Goal: Information Seeking & Learning: Compare options

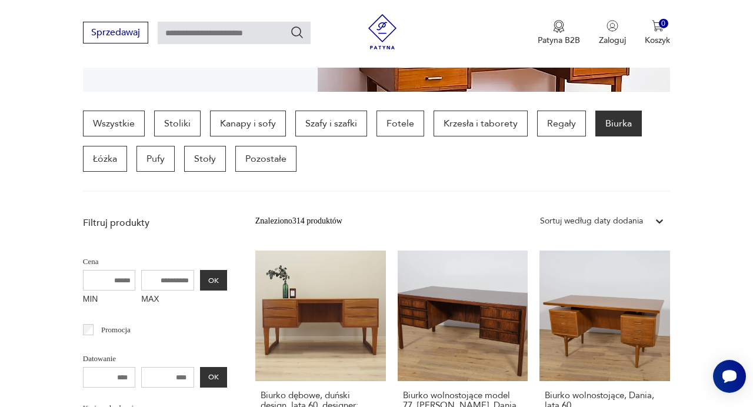
scroll to position [282, 0]
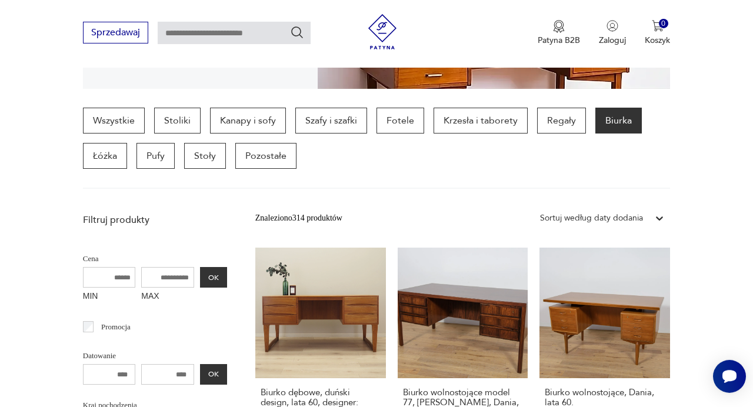
click at [657, 219] on icon at bounding box center [660, 218] width 12 height 12
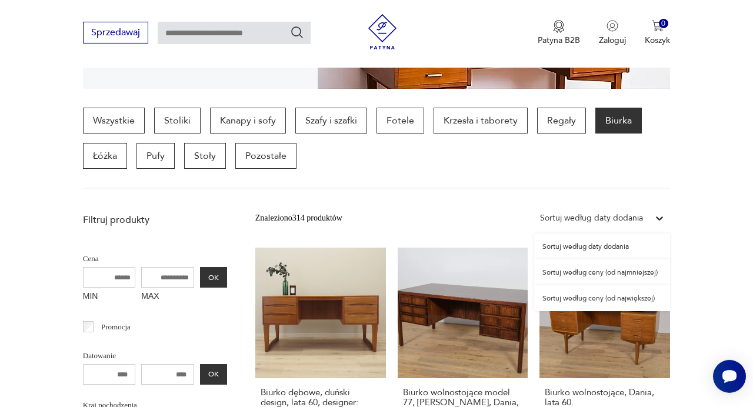
click at [639, 296] on div "Sortuj według ceny (od największej)" at bounding box center [602, 298] width 136 height 26
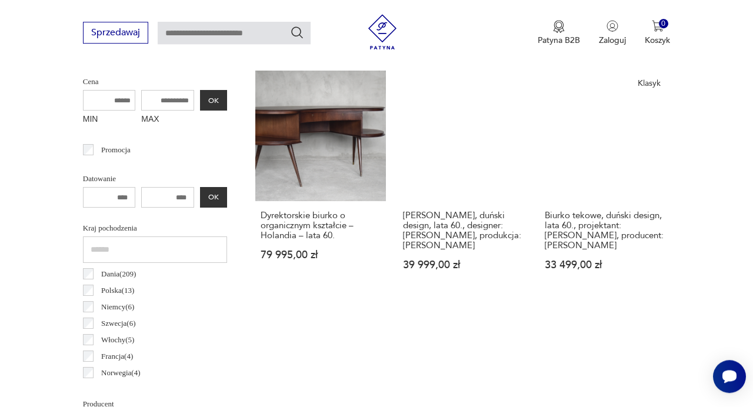
scroll to position [455, 0]
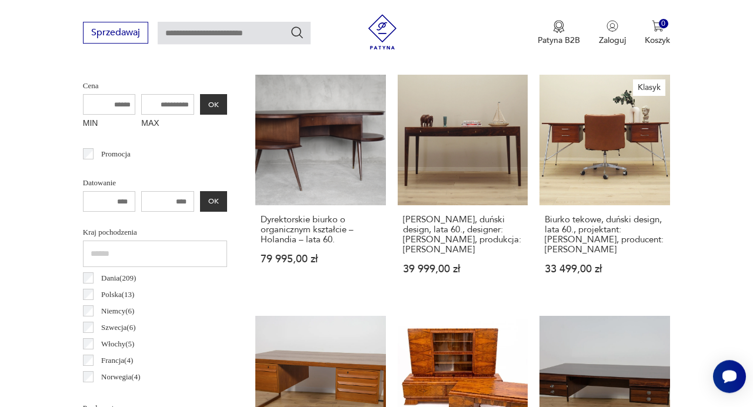
click at [188, 105] on input "MAX" at bounding box center [167, 104] width 53 height 21
type input "****"
click at [214, 108] on button "OK" at bounding box center [213, 104] width 27 height 21
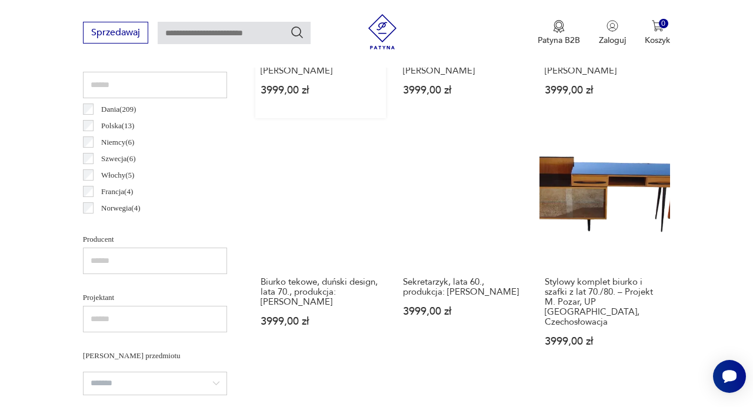
scroll to position [627, 0]
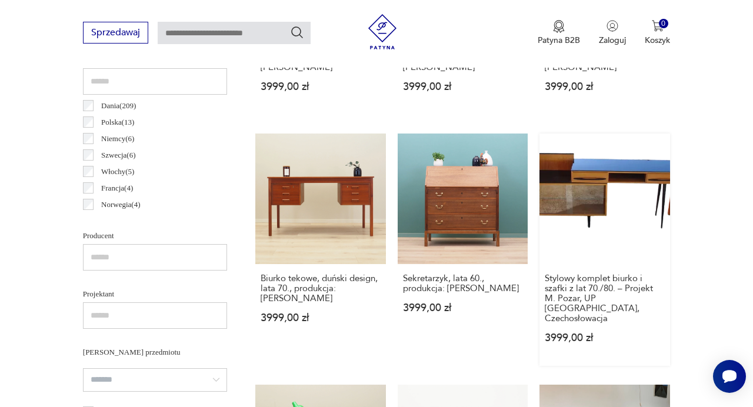
click at [573, 192] on link "Stylowy komplet biurko i szafki z lat 70./80. – Projekt M. Pozar, UP [GEOGRAPHI…" at bounding box center [605, 250] width 131 height 233
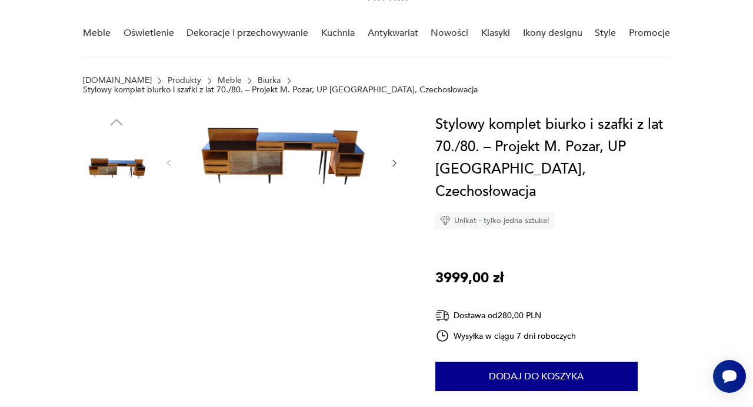
scroll to position [103, 0]
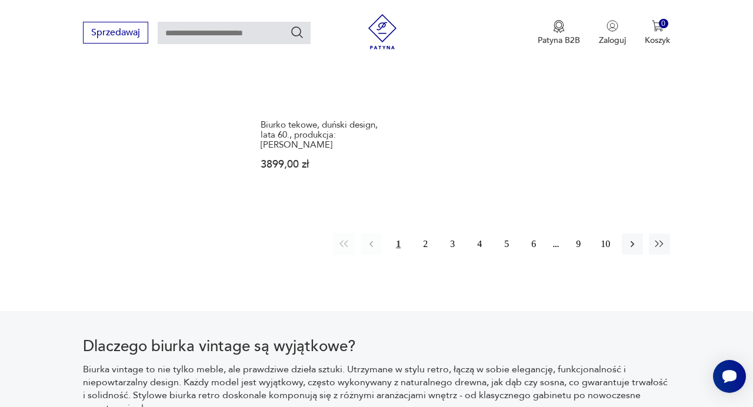
scroll to position [1736, 0]
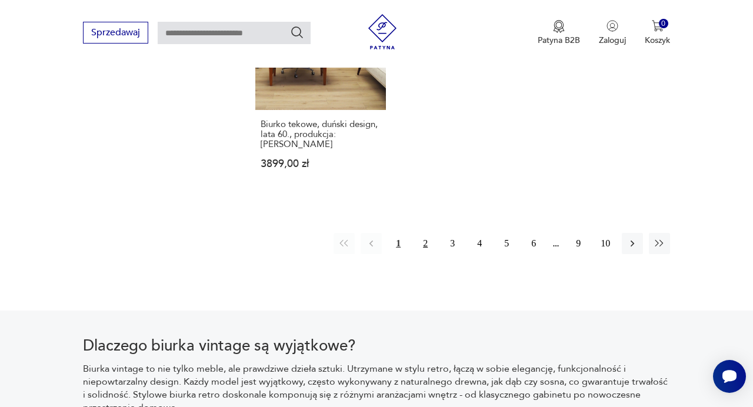
click at [430, 233] on button "2" at bounding box center [425, 243] width 21 height 21
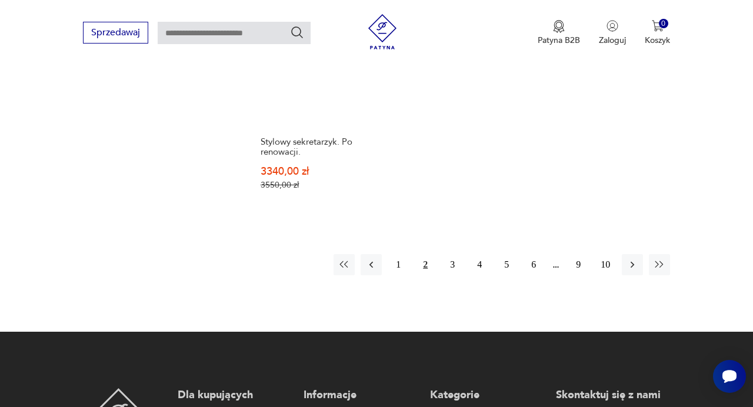
scroll to position [1687, 0]
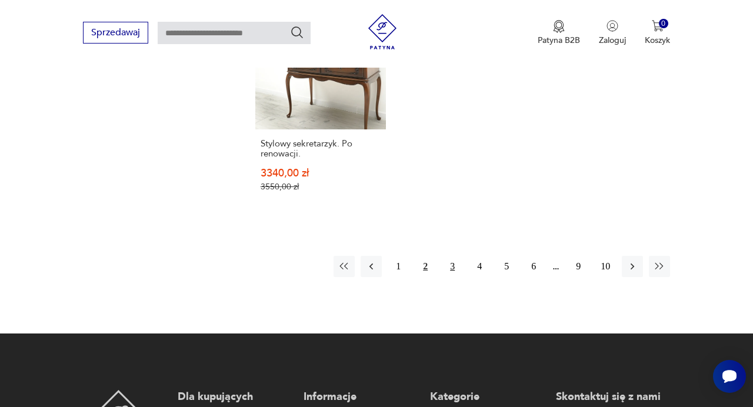
click at [449, 264] on button "3" at bounding box center [452, 266] width 21 height 21
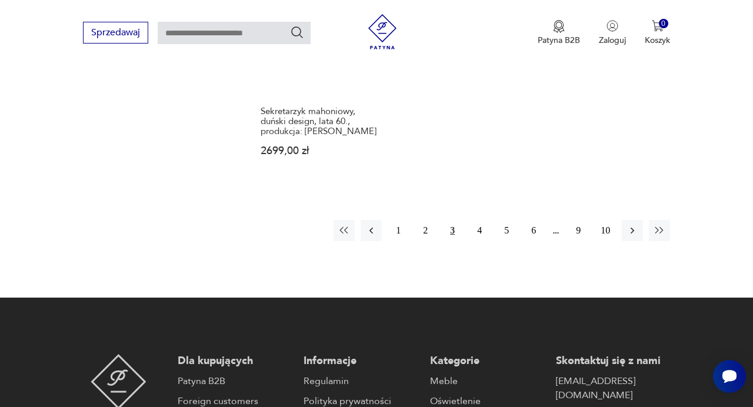
scroll to position [1738, 0]
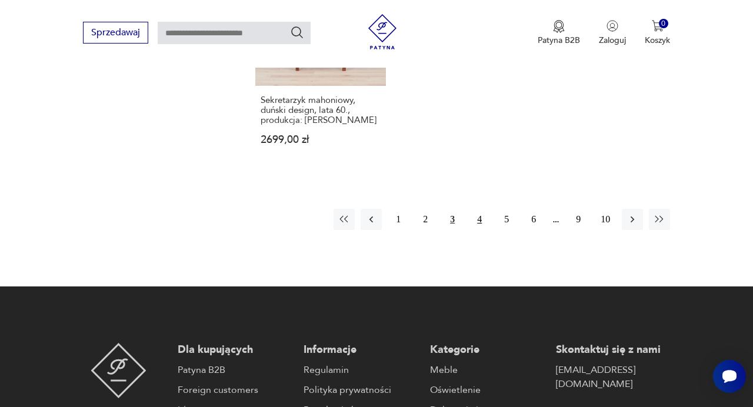
click at [478, 220] on button "4" at bounding box center [479, 219] width 21 height 21
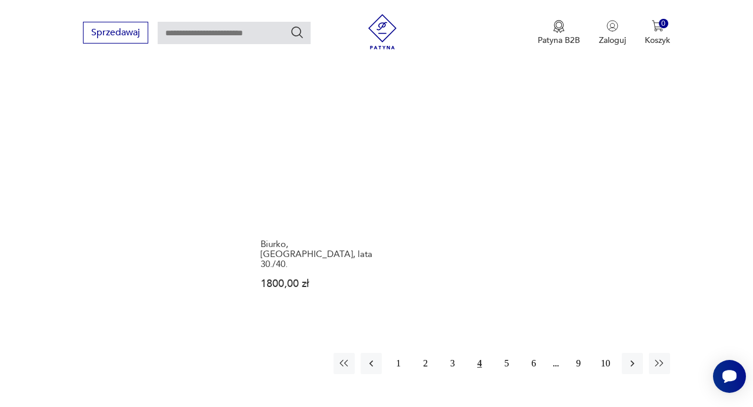
scroll to position [1596, 0]
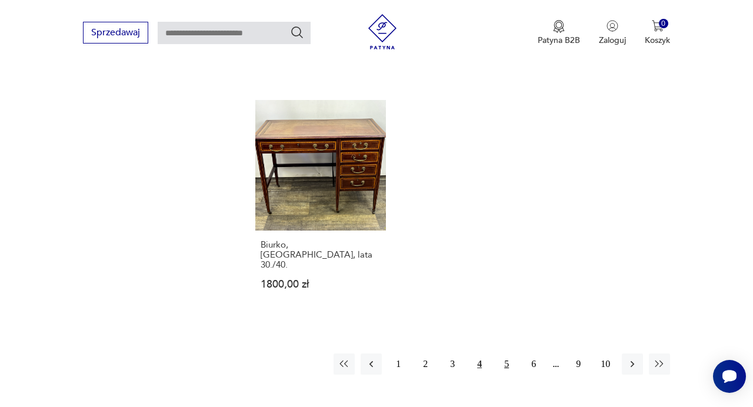
click at [505, 354] on button "5" at bounding box center [506, 364] width 21 height 21
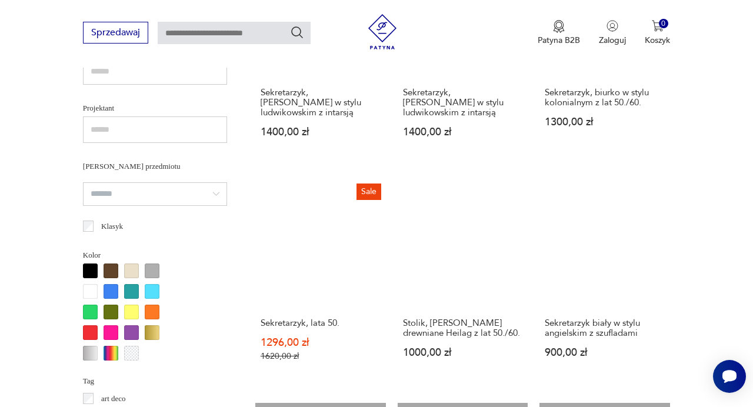
scroll to position [805, 0]
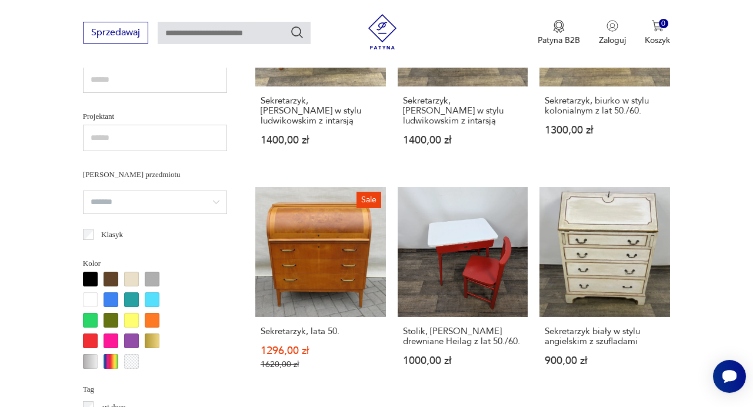
click at [343, 250] on link "Sale Sekretarzyk, lata 50. 1296,00 zł 1620,00 zł" at bounding box center [320, 290] width 131 height 206
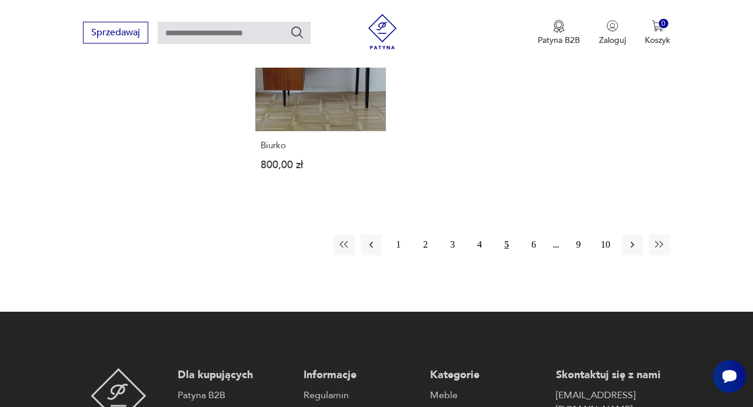
scroll to position [1672, 0]
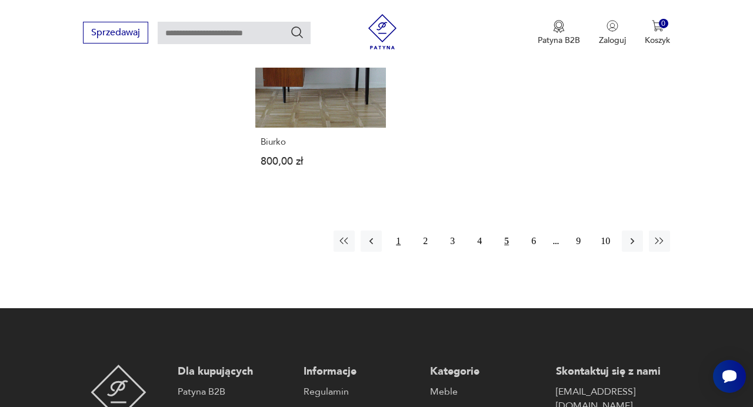
click at [395, 232] on button "1" at bounding box center [398, 241] width 21 height 21
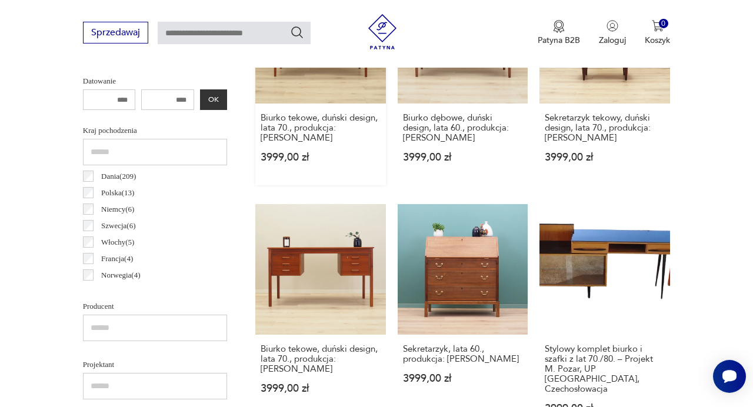
scroll to position [560, 0]
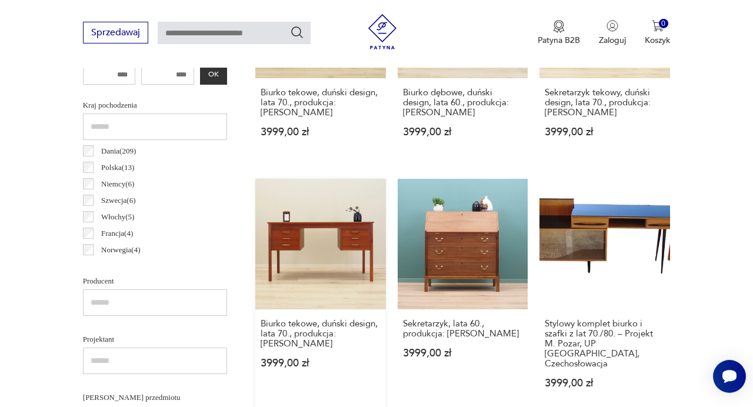
click at [334, 280] on link "Biurko tekowe, duński design, lata 70., produkcja: [PERSON_NAME] 3999,00 zł" at bounding box center [320, 295] width 131 height 233
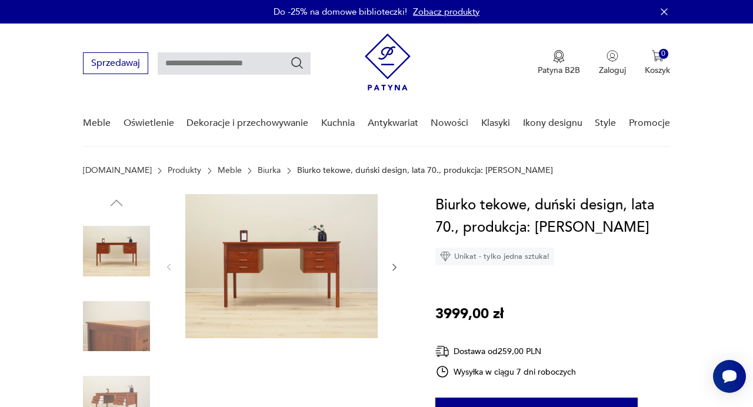
click at [356, 300] on img at bounding box center [281, 266] width 192 height 144
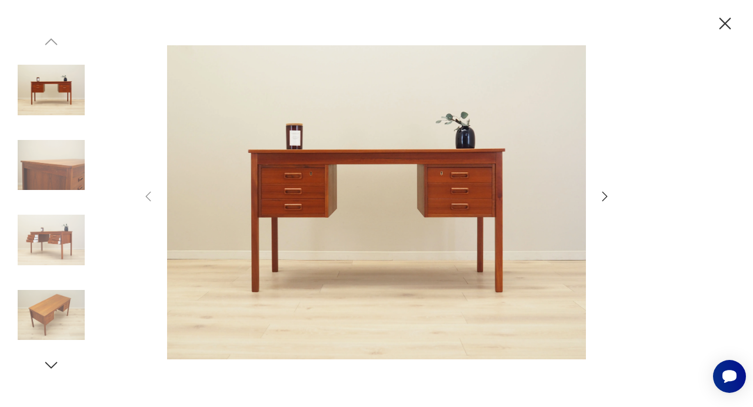
click at [605, 200] on icon "button" at bounding box center [605, 196] width 5 height 9
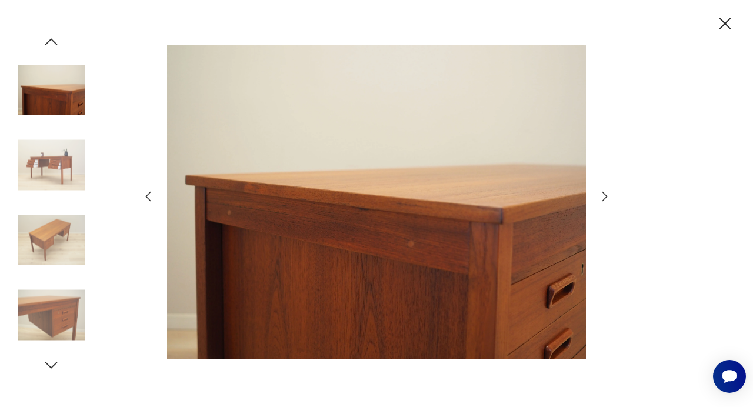
click at [605, 200] on icon "button" at bounding box center [605, 196] width 5 height 9
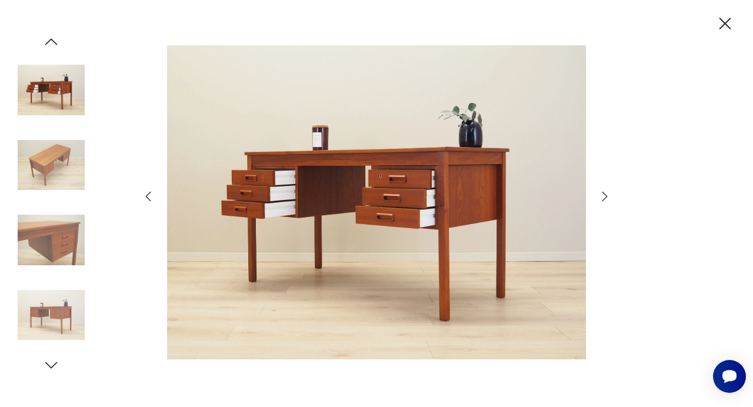
click at [605, 200] on icon "button" at bounding box center [605, 196] width 5 height 9
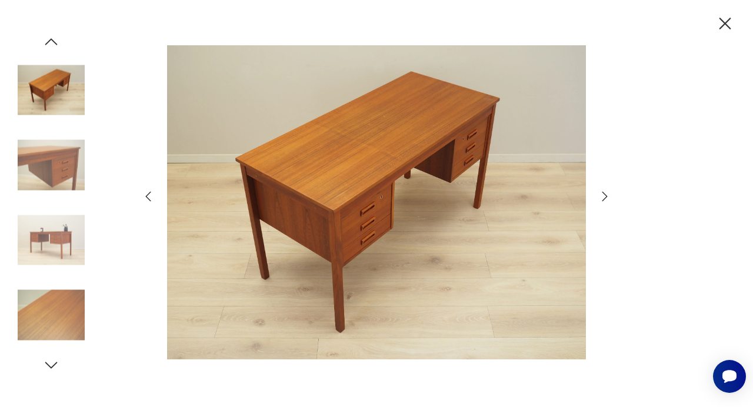
click at [605, 200] on icon "button" at bounding box center [605, 196] width 5 height 9
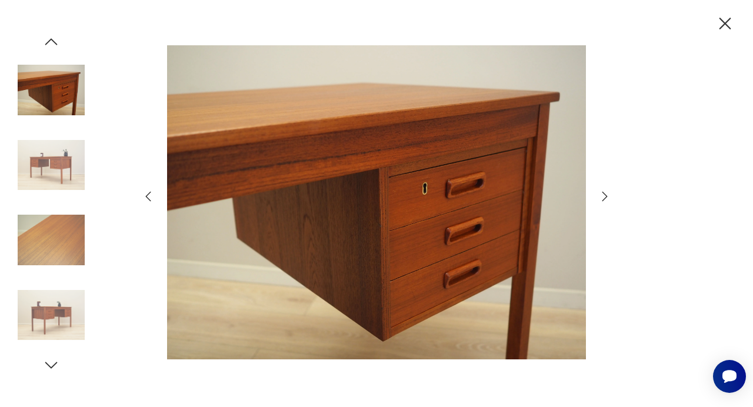
click at [605, 200] on icon "button" at bounding box center [605, 196] width 5 height 9
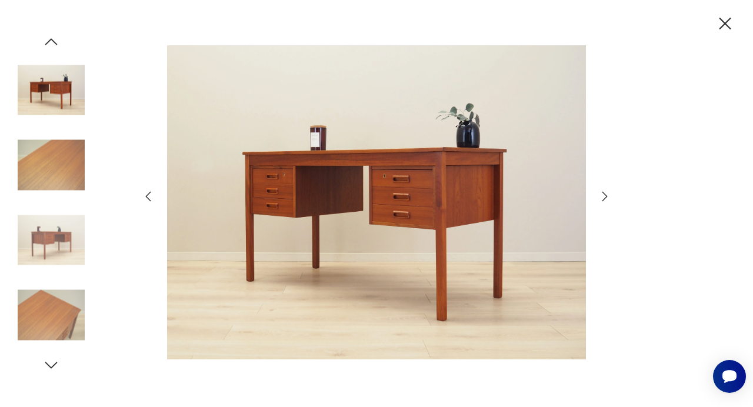
click at [605, 200] on icon "button" at bounding box center [605, 196] width 5 height 9
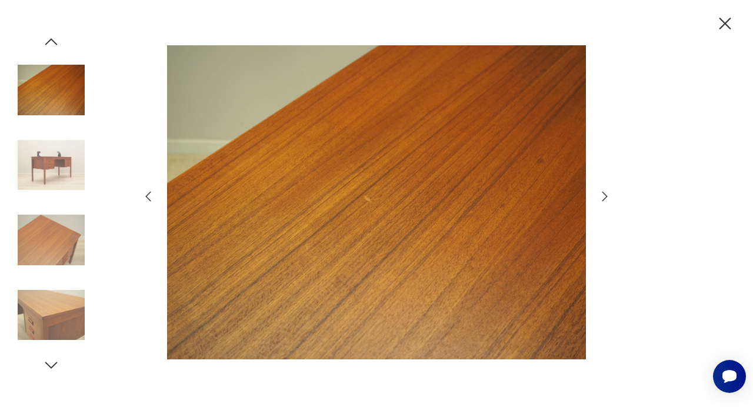
click at [605, 200] on icon "button" at bounding box center [605, 196] width 5 height 9
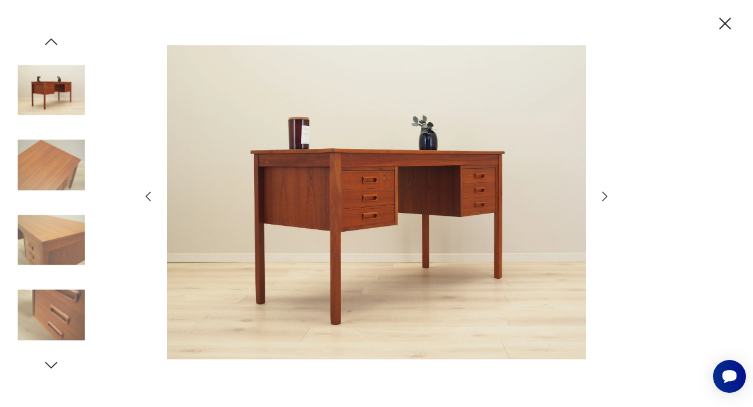
click at [605, 200] on icon "button" at bounding box center [605, 196] width 5 height 9
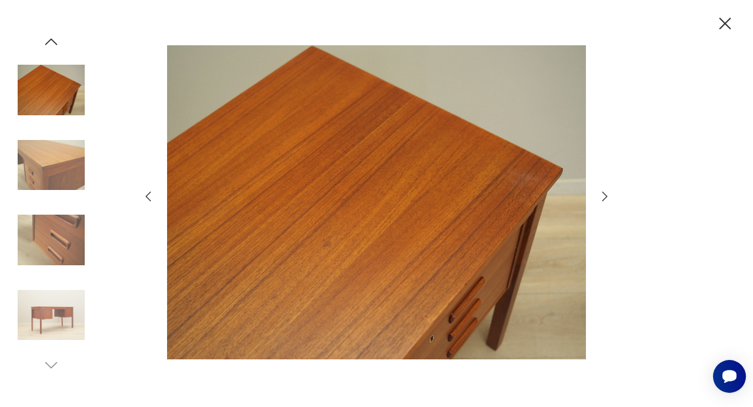
click at [605, 200] on icon "button" at bounding box center [605, 196] width 5 height 9
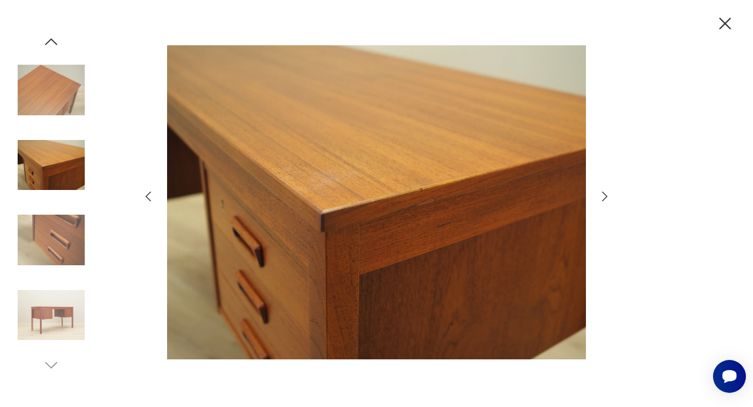
click at [605, 200] on icon "button" at bounding box center [605, 196] width 5 height 9
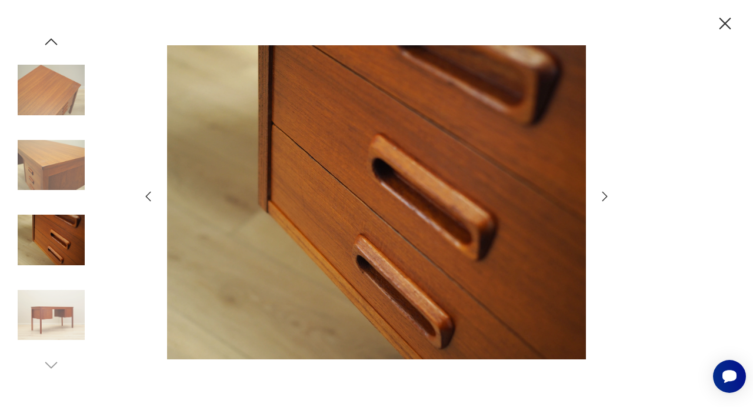
click at [605, 200] on icon "button" at bounding box center [605, 196] width 5 height 9
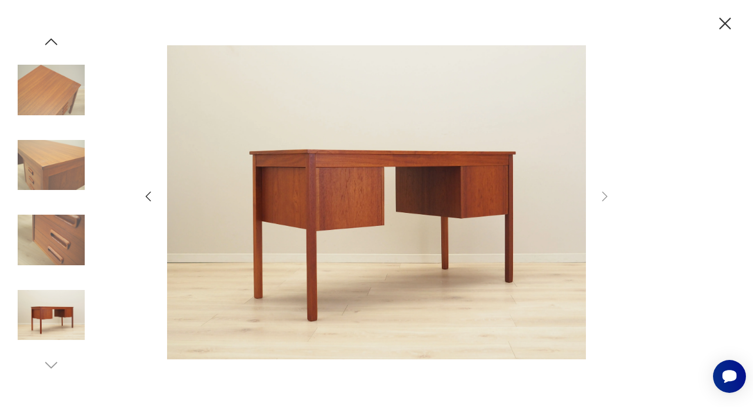
click at [725, 21] on icon "button" at bounding box center [725, 24] width 21 height 21
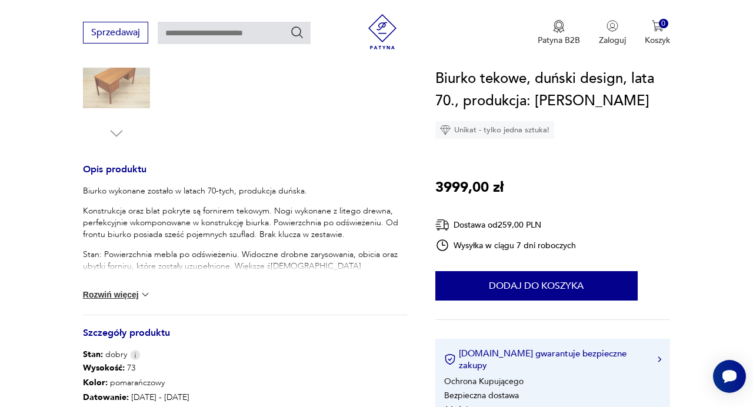
scroll to position [394, 0]
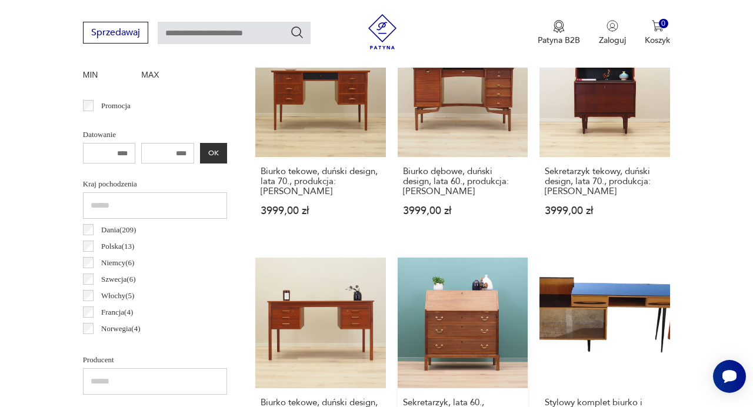
scroll to position [486, 0]
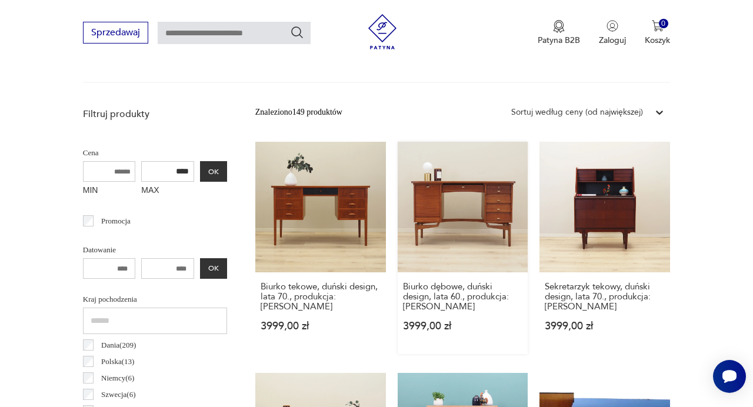
click at [446, 220] on link "Biurko dębowe, duński design, lata 60., produkcja: [PERSON_NAME] 3999,00 zł" at bounding box center [463, 248] width 131 height 212
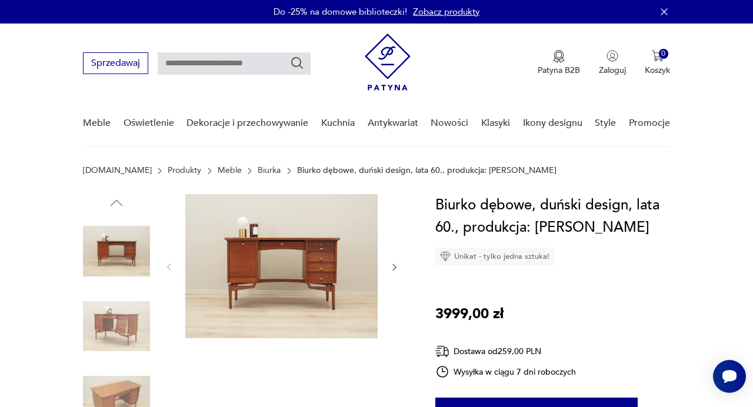
click at [313, 267] on img at bounding box center [281, 266] width 192 height 144
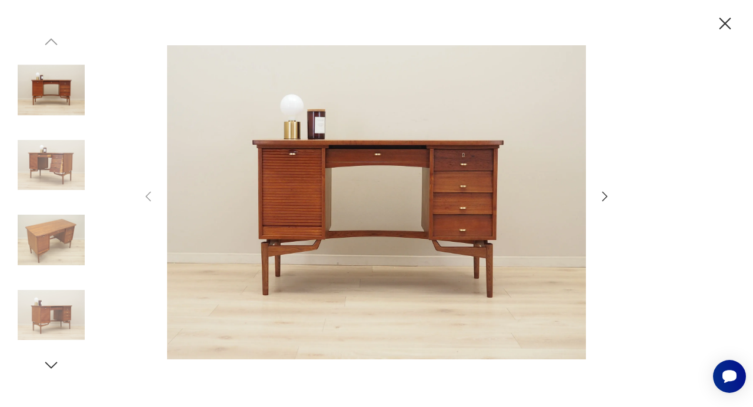
click at [607, 201] on icon "button" at bounding box center [605, 197] width 14 height 14
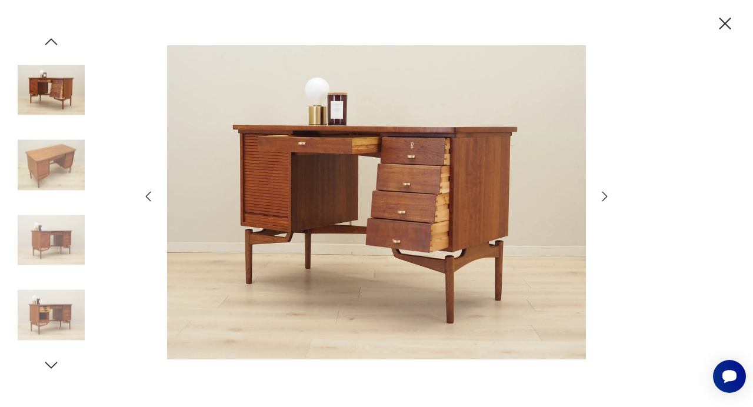
click at [607, 201] on icon "button" at bounding box center [605, 197] width 14 height 14
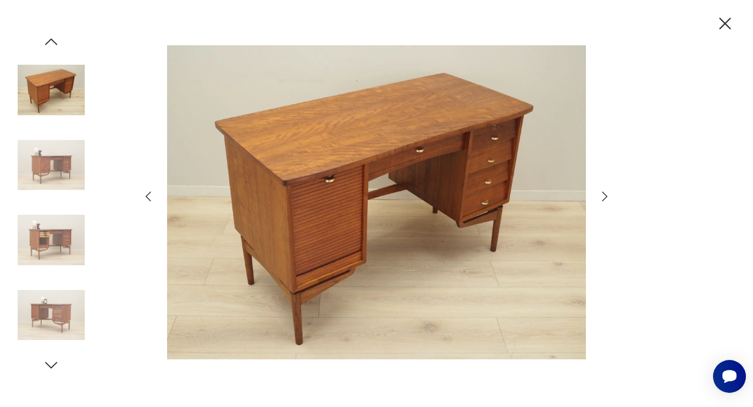
click at [607, 201] on icon "button" at bounding box center [605, 197] width 14 height 14
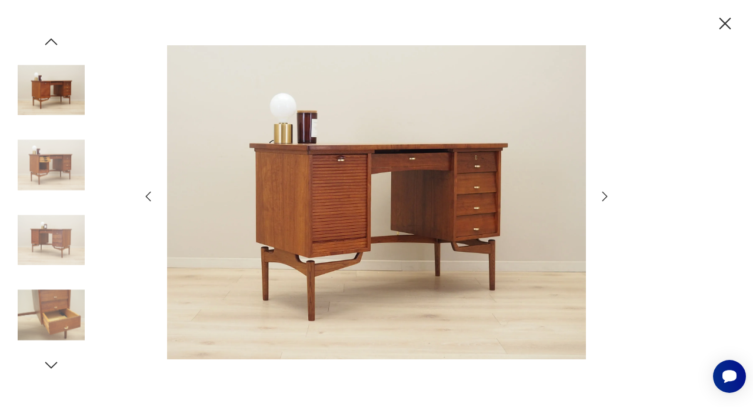
click at [607, 201] on icon "button" at bounding box center [605, 197] width 14 height 14
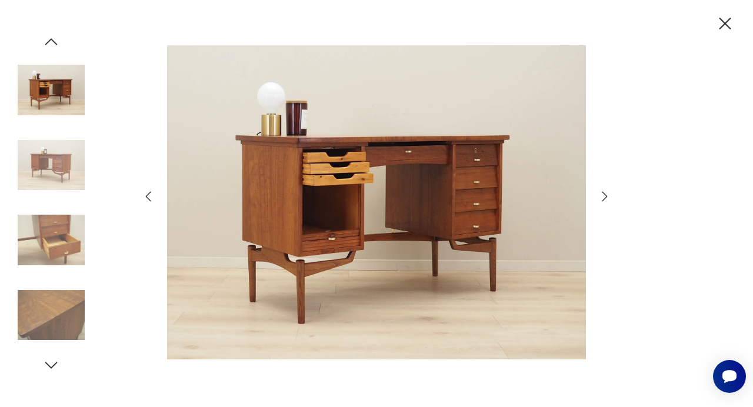
click at [607, 200] on icon "button" at bounding box center [605, 197] width 14 height 14
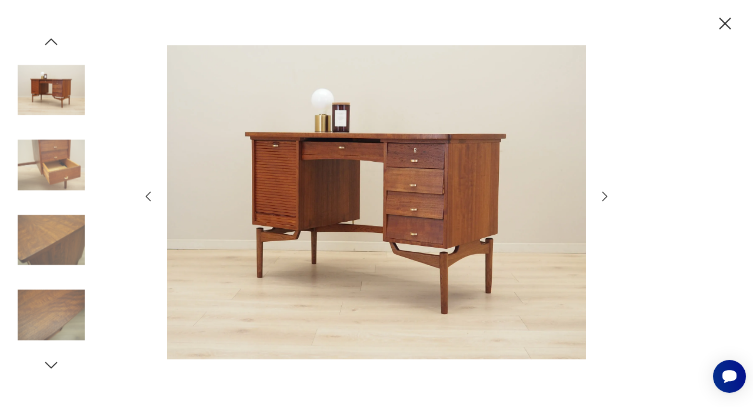
click at [607, 200] on icon "button" at bounding box center [605, 197] width 14 height 14
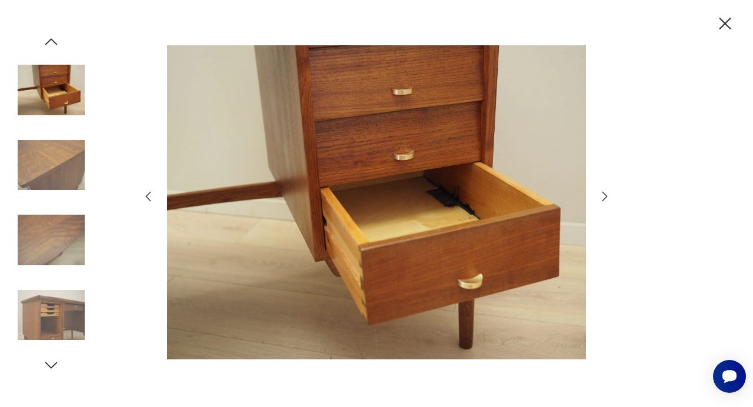
click at [602, 197] on icon "button" at bounding box center [605, 197] width 14 height 14
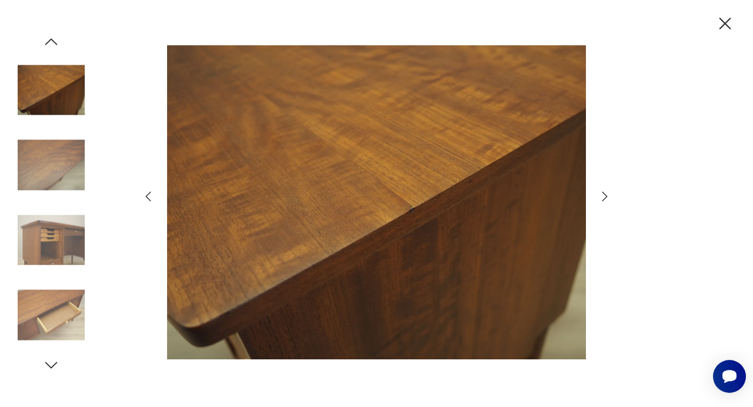
click at [602, 197] on icon "button" at bounding box center [605, 197] width 14 height 14
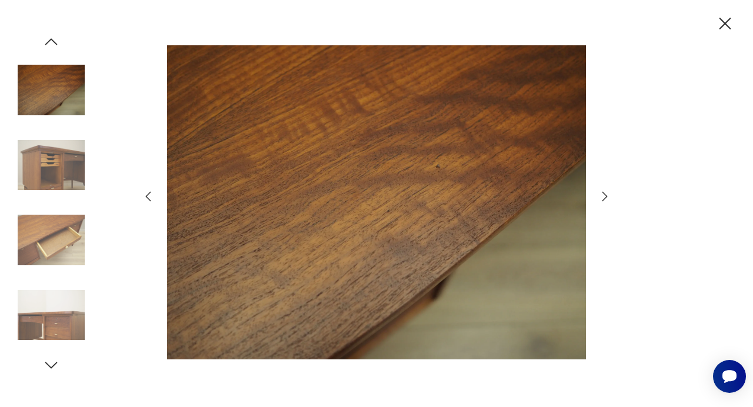
click at [602, 197] on icon "button" at bounding box center [605, 197] width 14 height 14
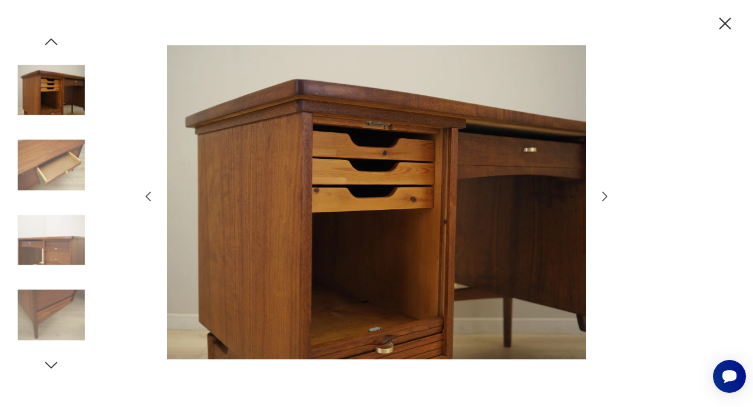
click at [602, 197] on icon "button" at bounding box center [605, 197] width 14 height 14
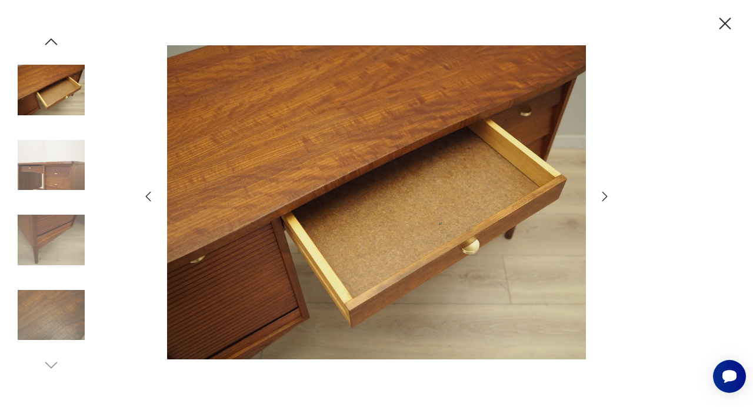
click at [726, 19] on icon "button" at bounding box center [725, 24] width 21 height 21
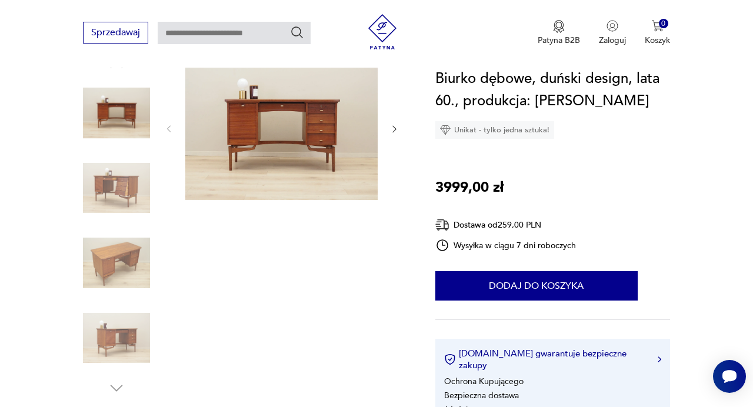
scroll to position [84, 0]
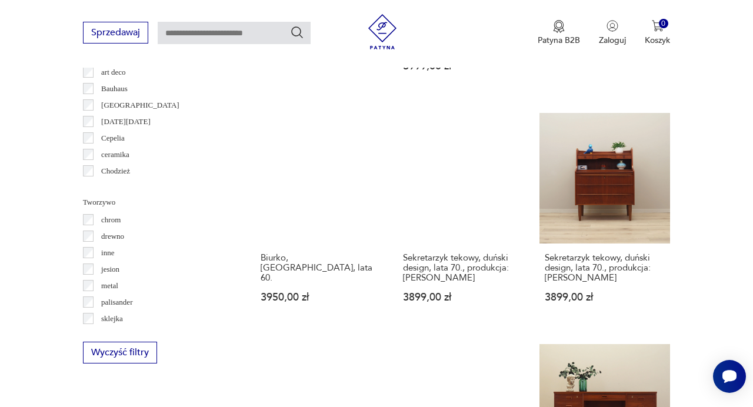
scroll to position [1243, 0]
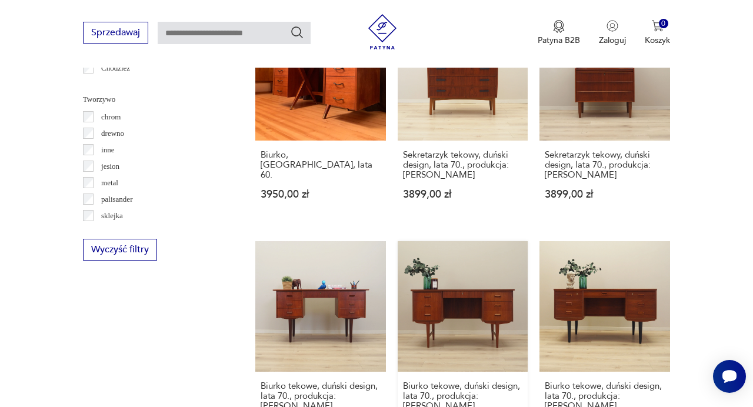
click at [473, 293] on link "Biurko tekowe, duński design, lata 70., produkcja: [PERSON_NAME] 3899,00 zł" at bounding box center [463, 347] width 131 height 212
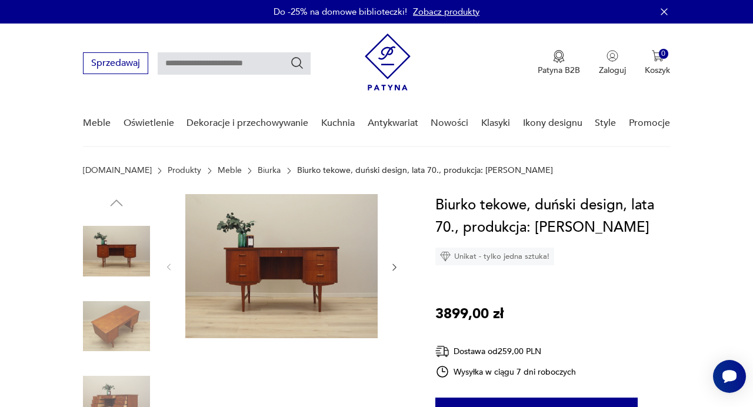
click at [281, 251] on img at bounding box center [281, 266] width 192 height 144
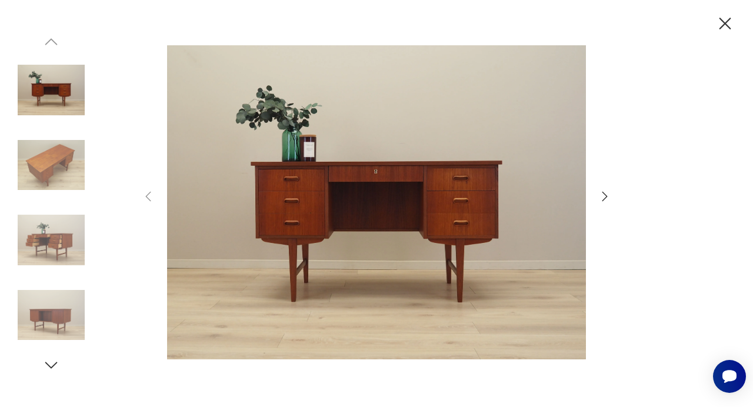
click at [605, 195] on icon "button" at bounding box center [605, 197] width 14 height 14
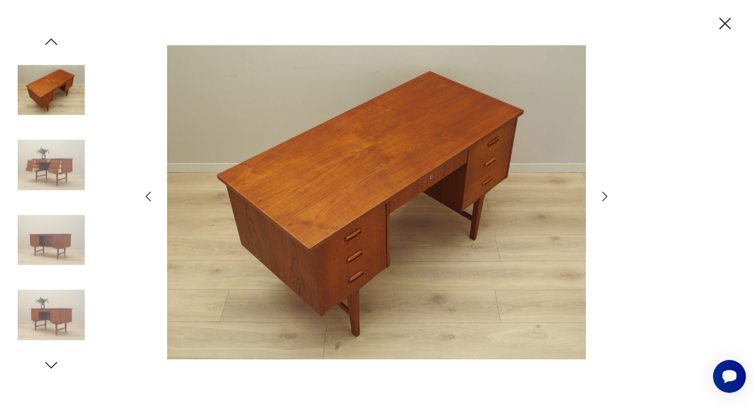
click at [605, 195] on icon "button" at bounding box center [605, 197] width 14 height 14
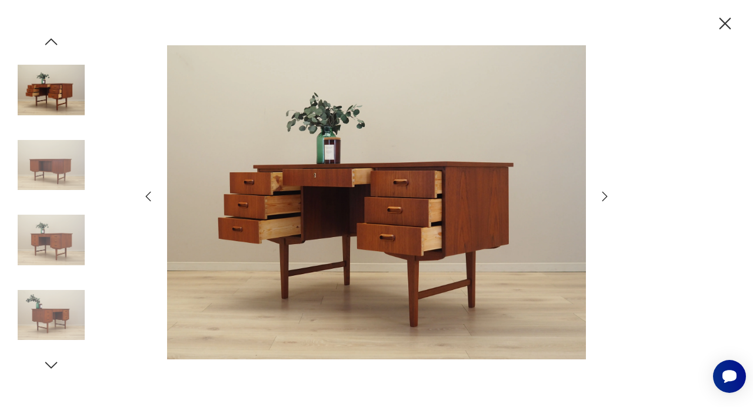
click at [605, 195] on icon "button" at bounding box center [605, 197] width 14 height 14
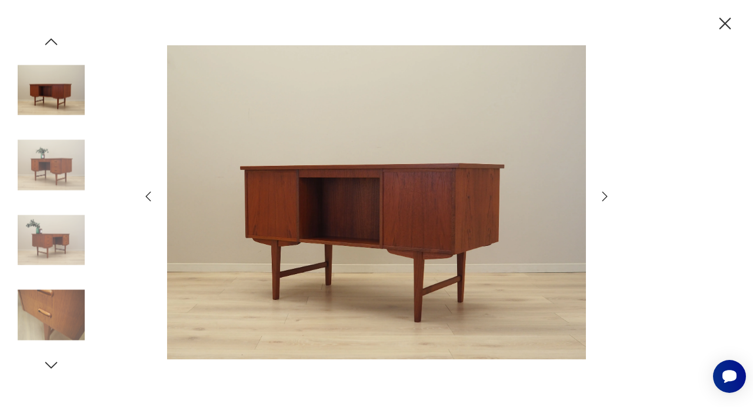
click at [605, 195] on icon "button" at bounding box center [605, 197] width 14 height 14
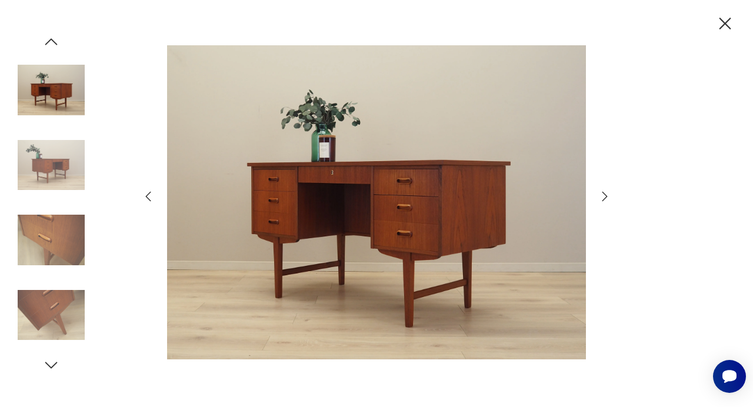
click at [605, 195] on icon "button" at bounding box center [605, 197] width 14 height 14
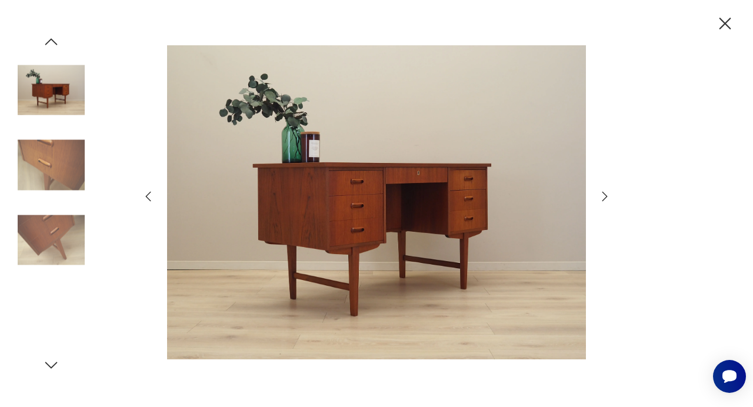
click at [605, 195] on icon "button" at bounding box center [605, 197] width 14 height 14
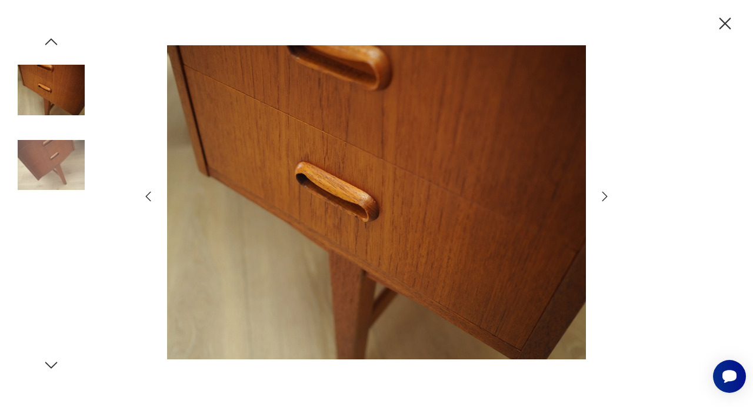
click at [605, 195] on icon "button" at bounding box center [605, 197] width 14 height 14
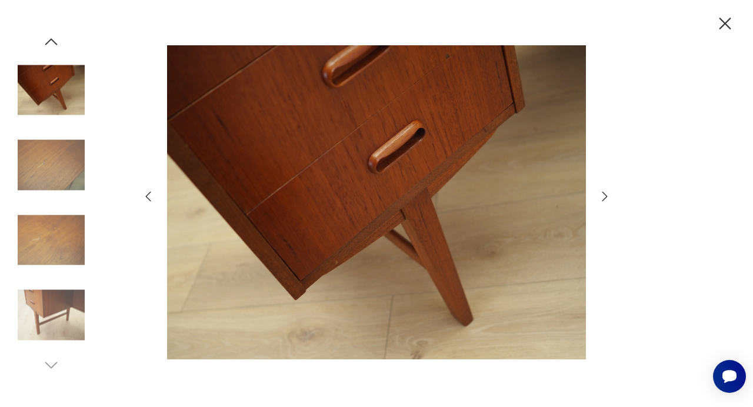
click at [605, 195] on icon "button" at bounding box center [605, 197] width 14 height 14
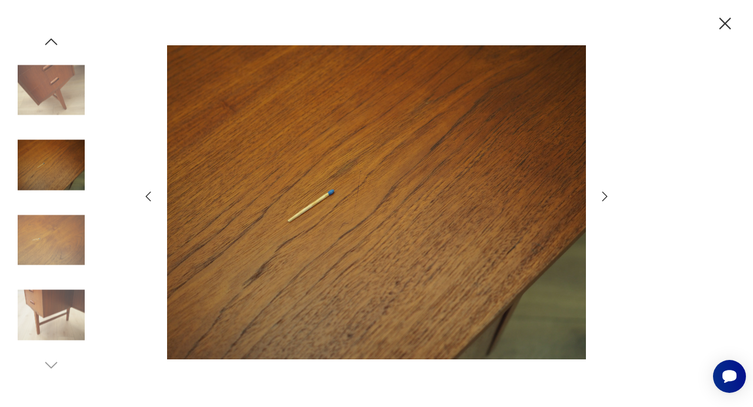
click at [605, 195] on icon "button" at bounding box center [605, 197] width 14 height 14
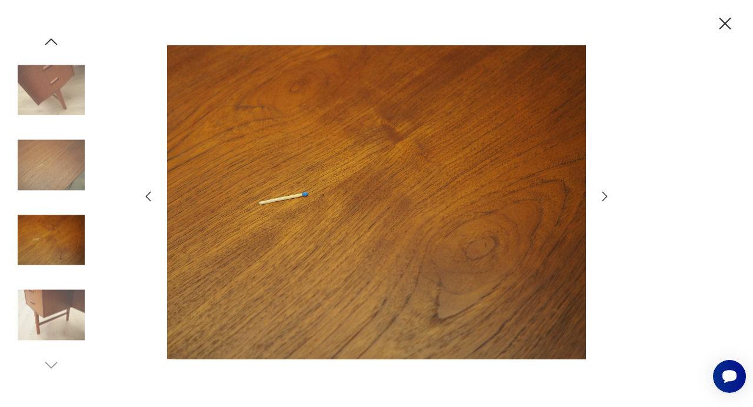
click at [605, 195] on icon "button" at bounding box center [605, 197] width 14 height 14
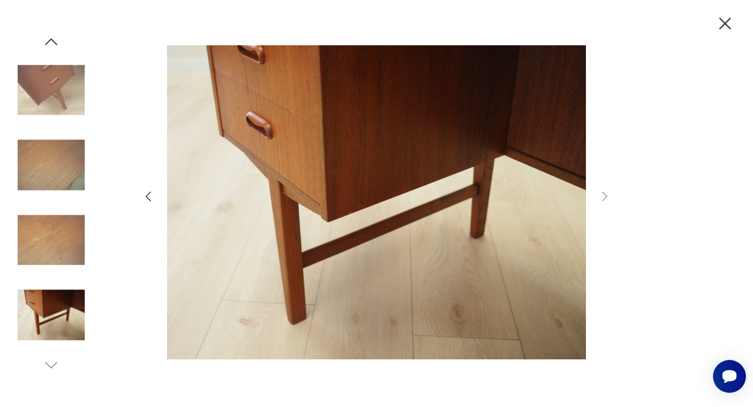
click at [725, 25] on icon "button" at bounding box center [726, 24] width 12 height 12
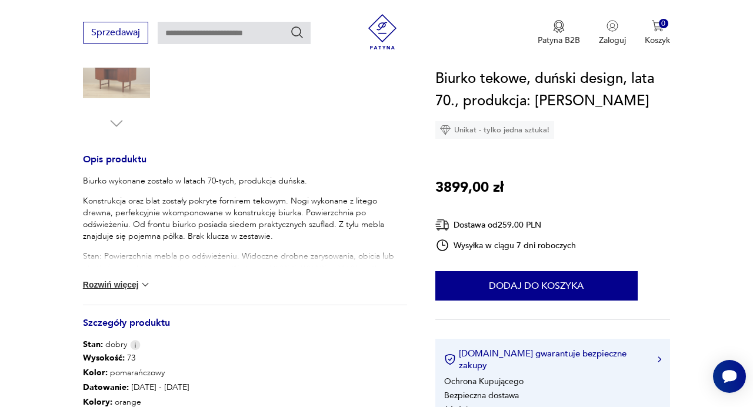
scroll to position [414, 0]
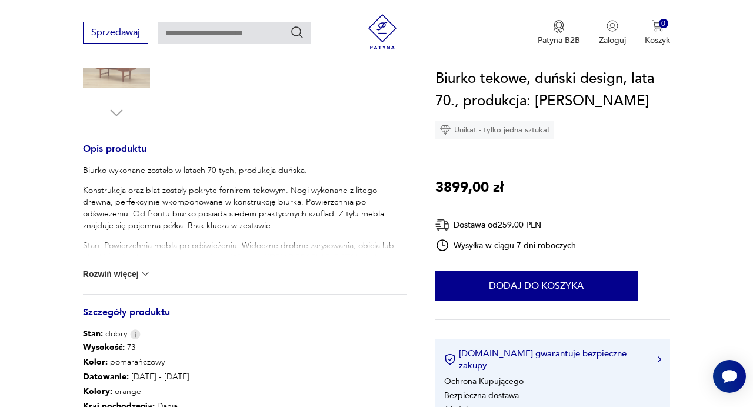
click at [143, 275] on img at bounding box center [146, 274] width 12 height 12
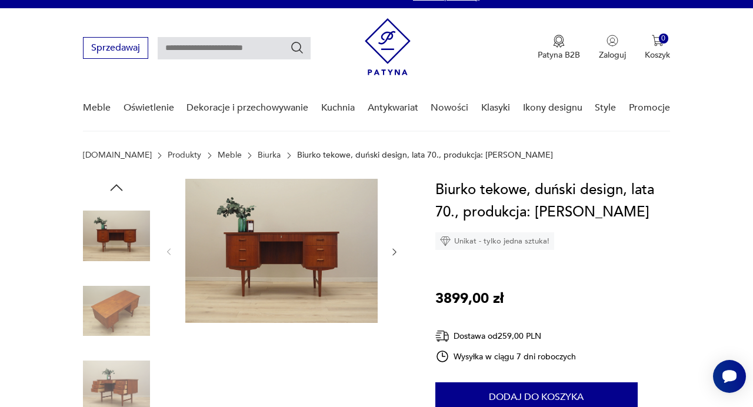
scroll to position [0, 0]
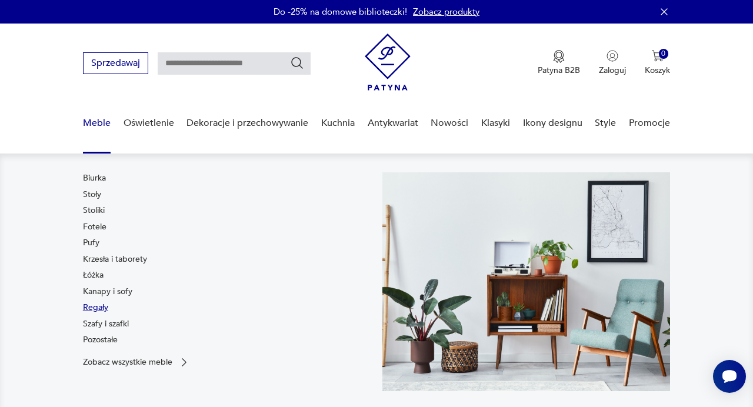
click at [92, 314] on link "Regały" at bounding box center [95, 308] width 25 height 12
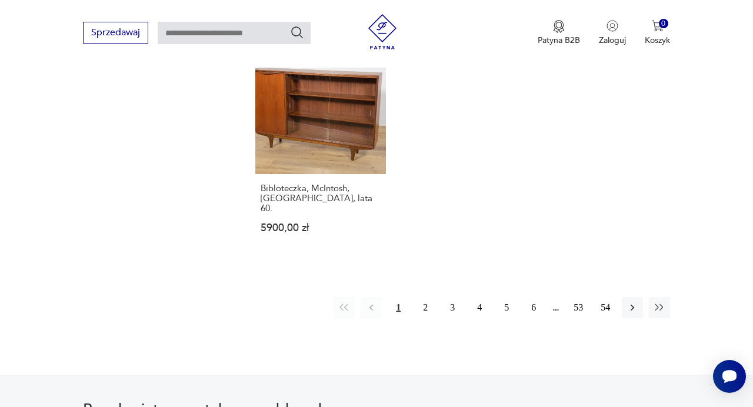
scroll to position [1759, 0]
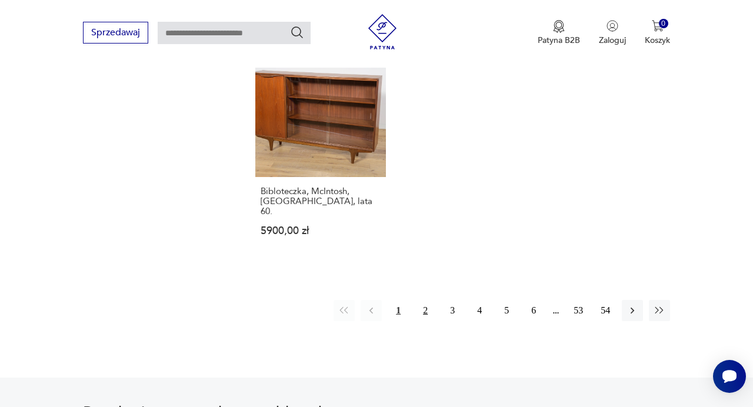
click at [428, 300] on button "2" at bounding box center [425, 310] width 21 height 21
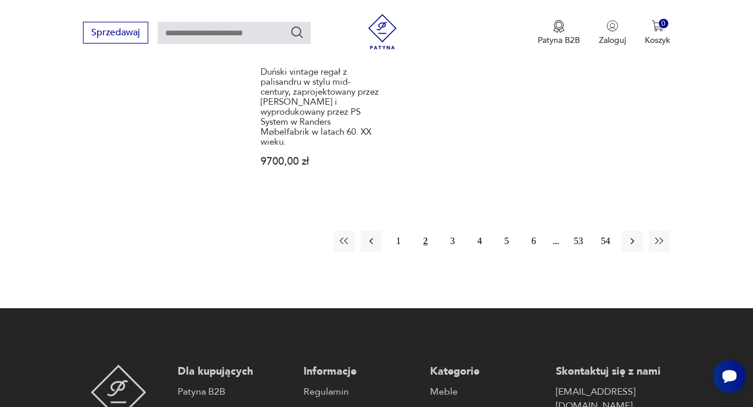
scroll to position [1850, 0]
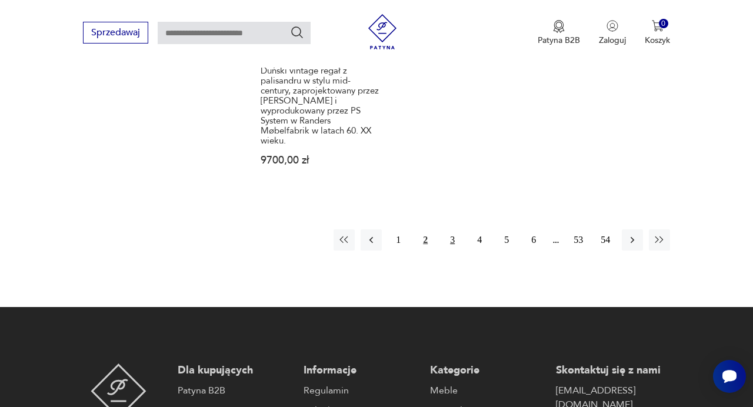
click at [453, 230] on button "3" at bounding box center [452, 240] width 21 height 21
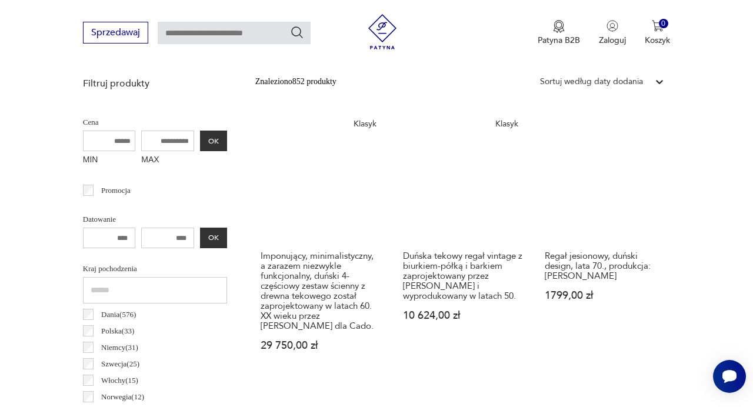
scroll to position [419, 0]
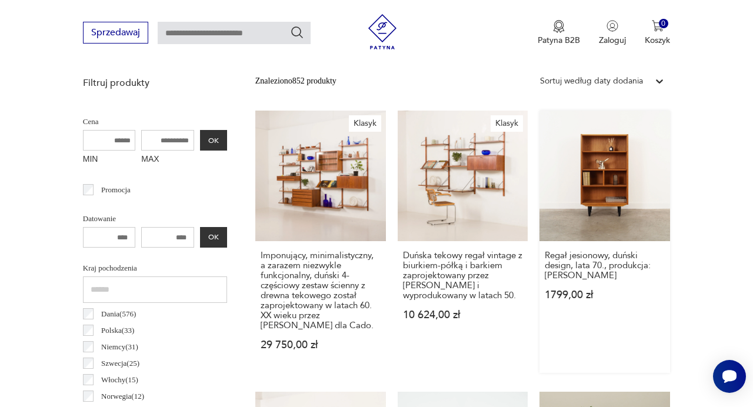
click at [597, 186] on link "Regał jesionowy, duński design, lata 70., produkcja: [PERSON_NAME] 1799,00 zł" at bounding box center [605, 242] width 131 height 263
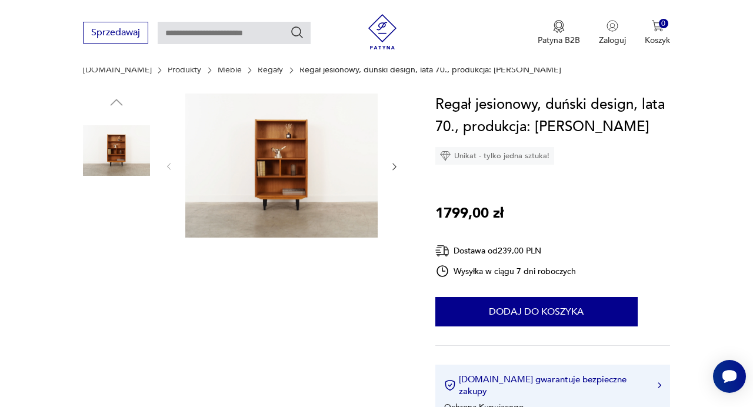
scroll to position [124, 0]
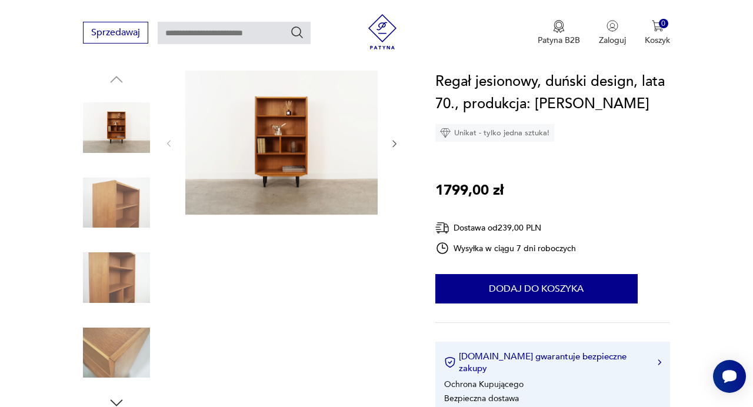
click at [118, 200] on img at bounding box center [116, 203] width 67 height 67
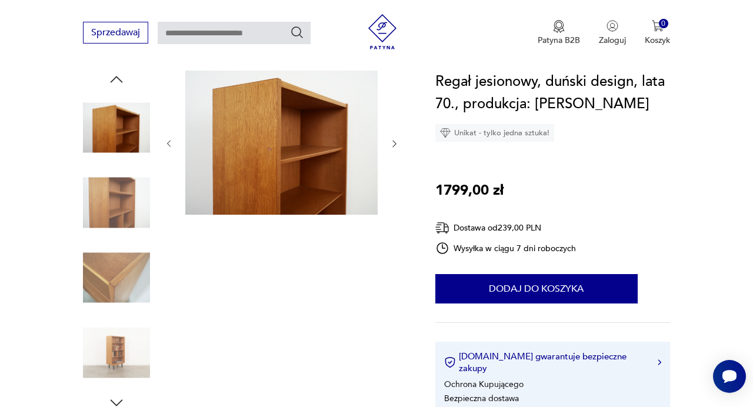
click at [396, 146] on icon "button" at bounding box center [394, 143] width 9 height 9
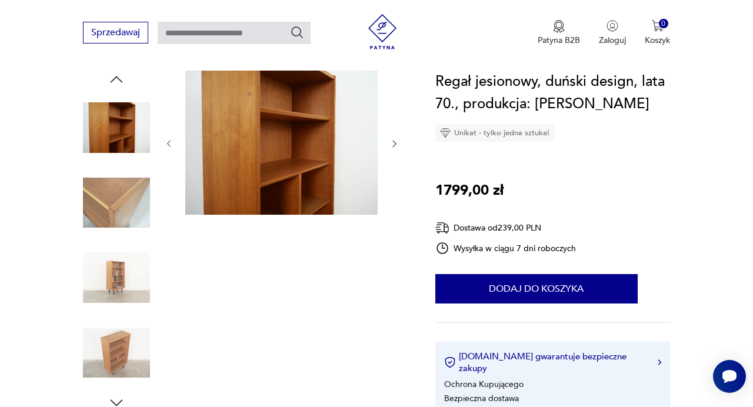
click at [396, 146] on icon "button" at bounding box center [394, 143] width 9 height 9
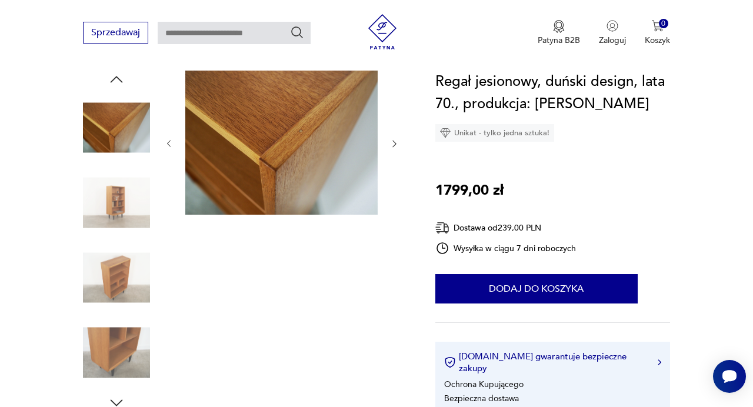
click at [396, 146] on icon "button" at bounding box center [394, 143] width 9 height 9
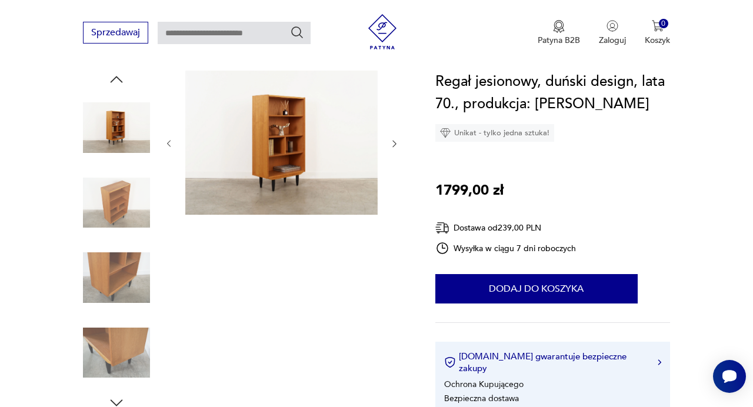
click at [396, 146] on icon "button" at bounding box center [394, 143] width 9 height 9
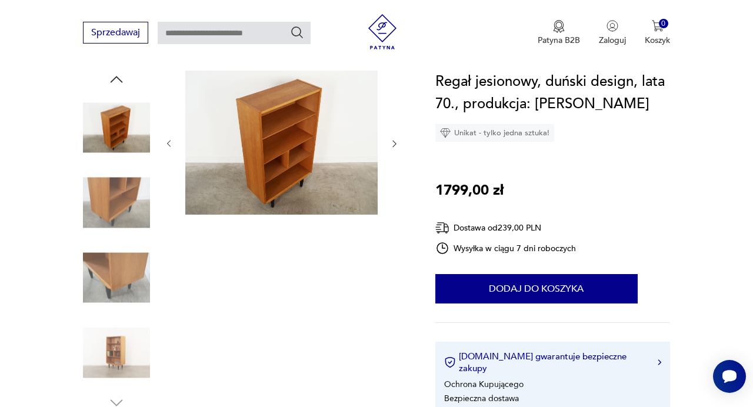
click at [396, 146] on icon "button" at bounding box center [394, 143] width 9 height 9
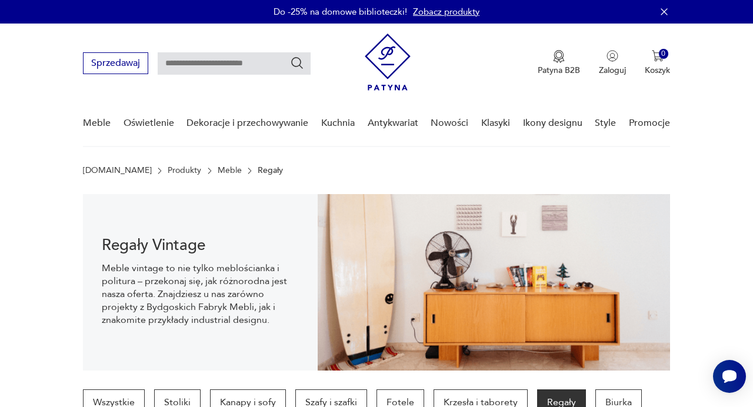
scroll to position [11, 0]
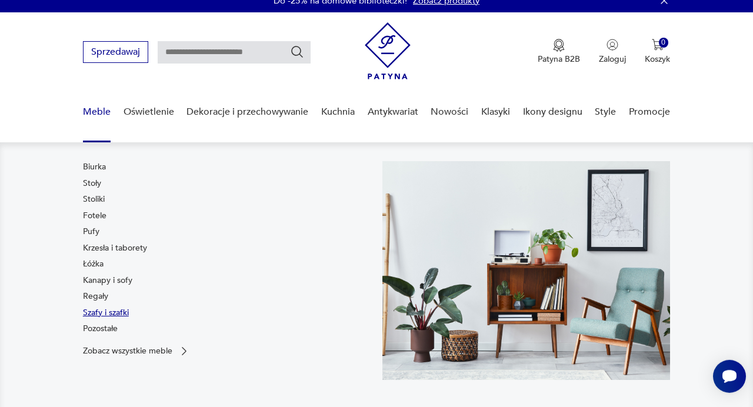
click at [97, 313] on link "Szafy i szafki" at bounding box center [106, 313] width 46 height 12
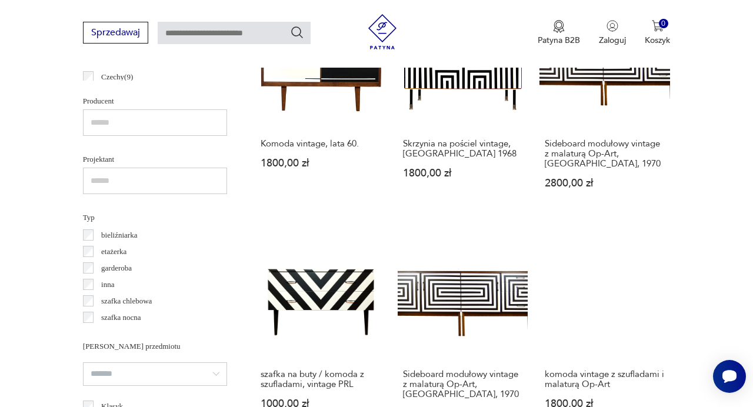
scroll to position [766, 0]
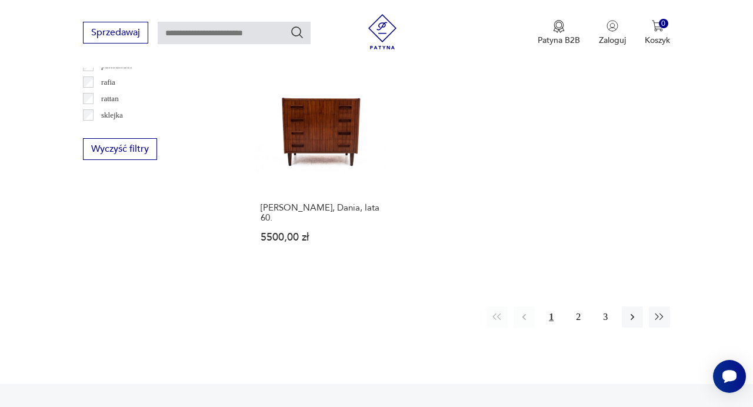
scroll to position [1735, 0]
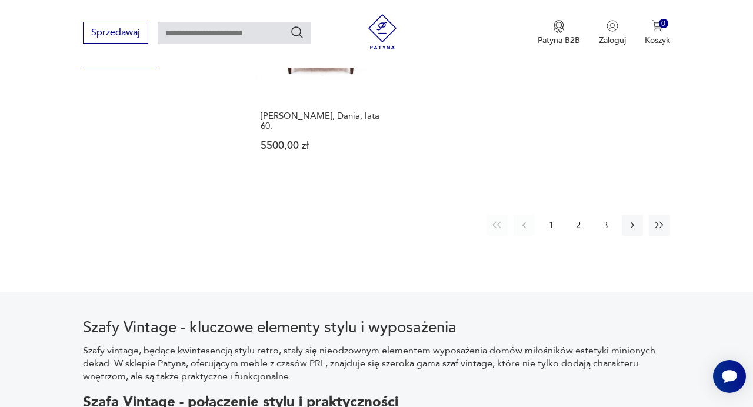
click at [582, 215] on button "2" at bounding box center [578, 225] width 21 height 21
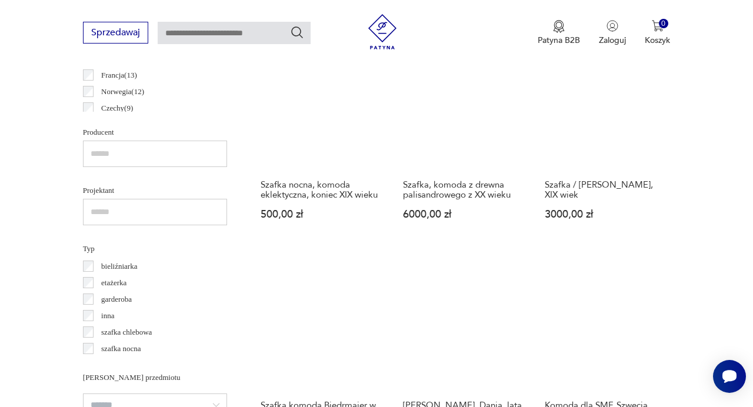
scroll to position [730, 0]
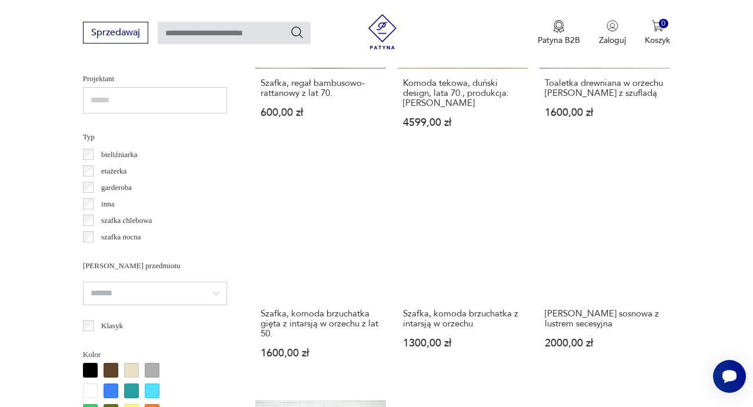
scroll to position [849, 0]
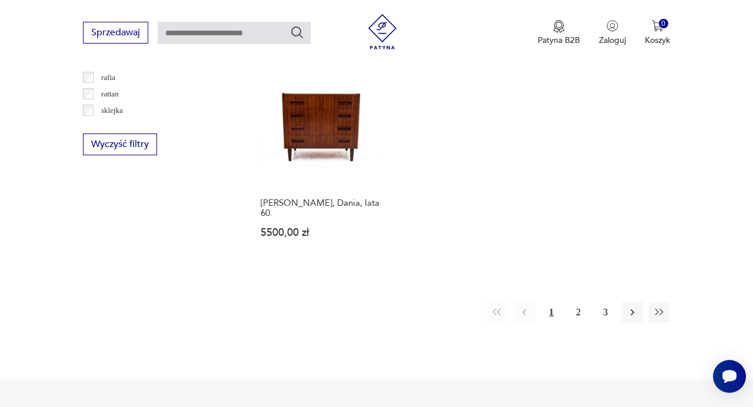
scroll to position [1655, 0]
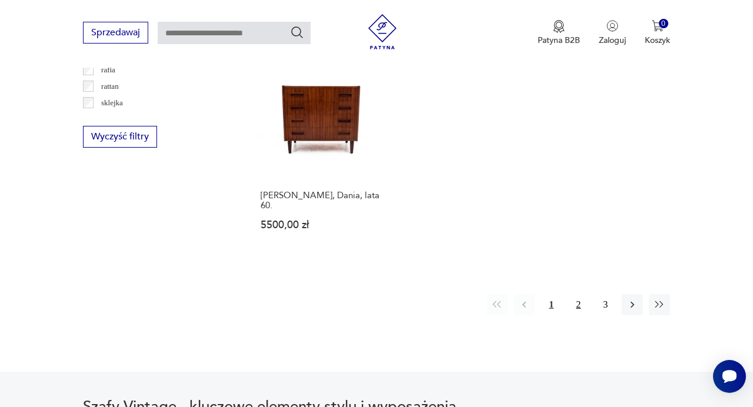
click at [580, 294] on button "2" at bounding box center [578, 304] width 21 height 21
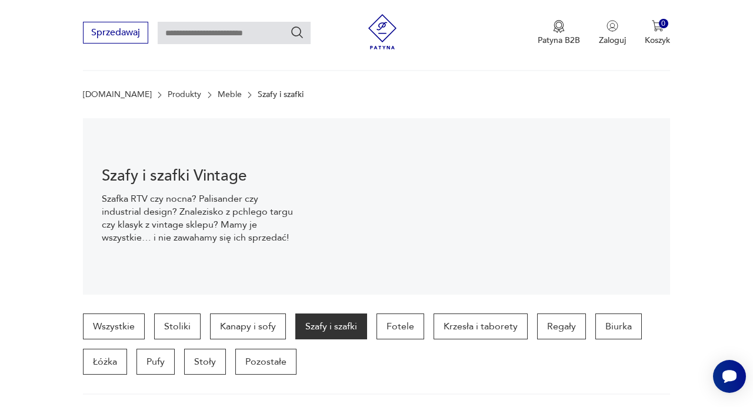
scroll to position [60, 0]
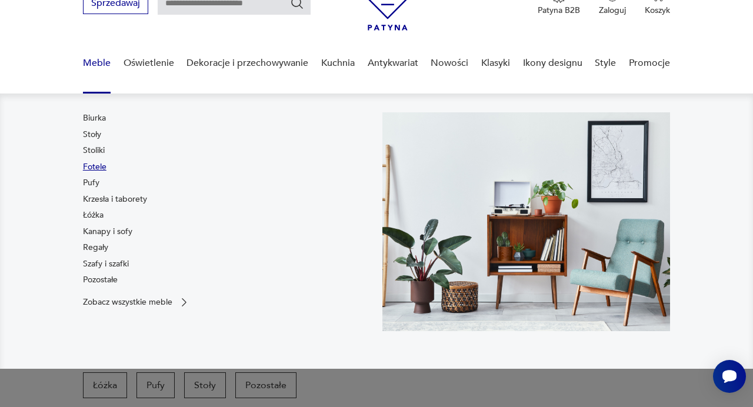
click at [96, 164] on link "Fotele" at bounding box center [95, 167] width 24 height 12
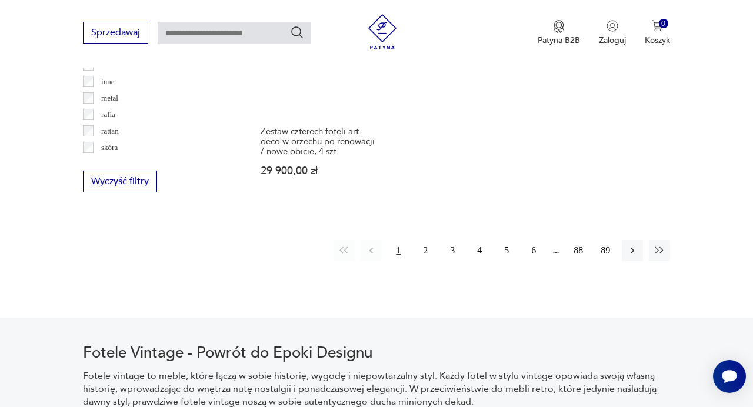
scroll to position [1741, 0]
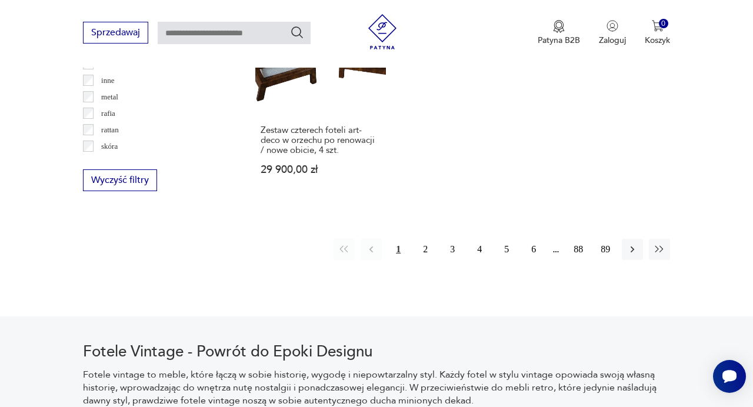
click at [428, 239] on button "2" at bounding box center [425, 249] width 21 height 21
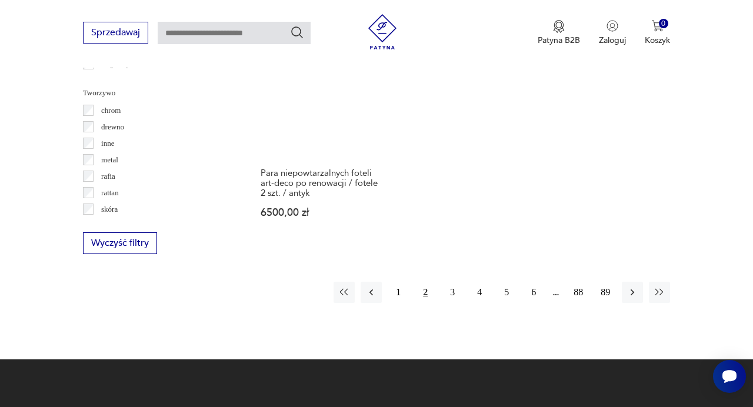
scroll to position [1683, 0]
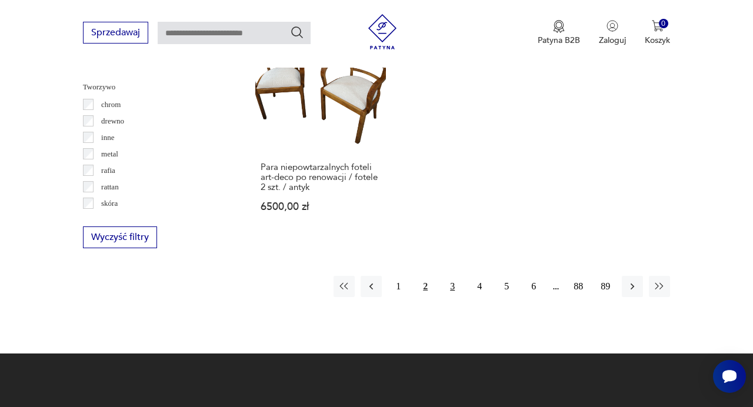
click at [451, 276] on button "3" at bounding box center [452, 286] width 21 height 21
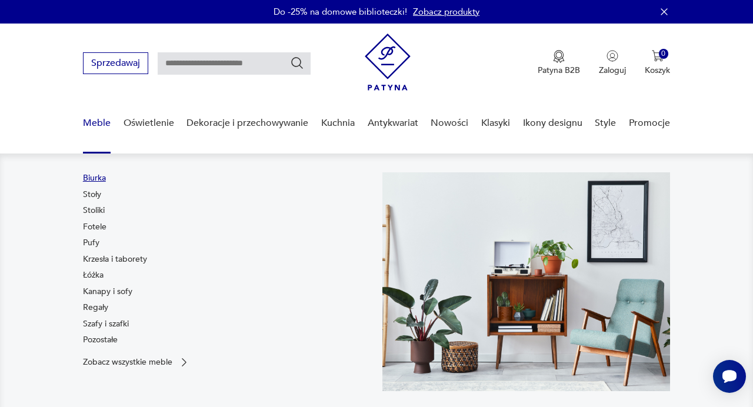
click at [95, 180] on link "Biurka" at bounding box center [94, 178] width 23 height 12
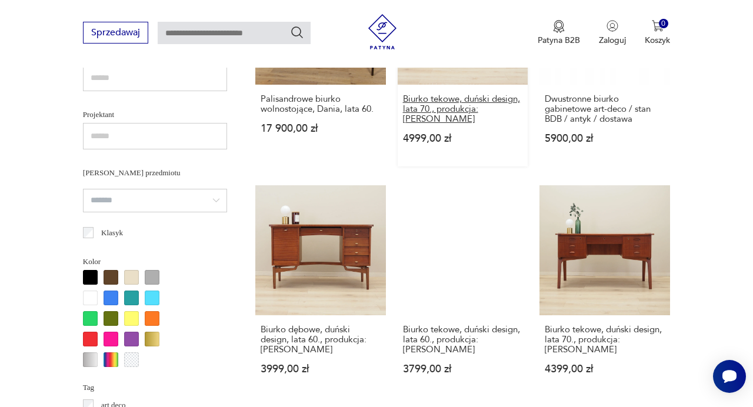
scroll to position [808, 0]
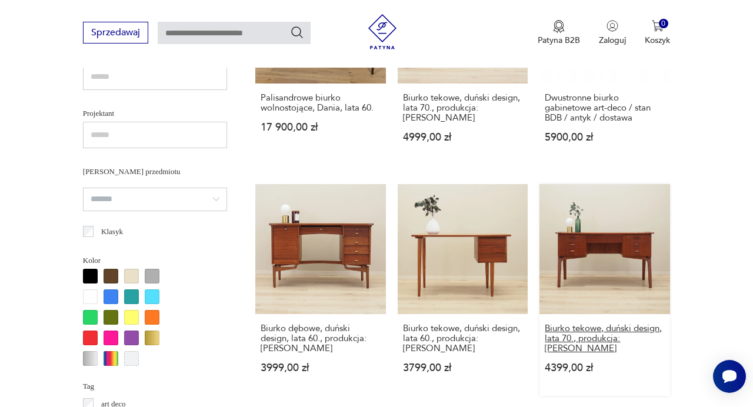
click at [564, 324] on h3 "Biurko tekowe, duński design, lata 70., produkcja: [PERSON_NAME]" at bounding box center [605, 339] width 120 height 30
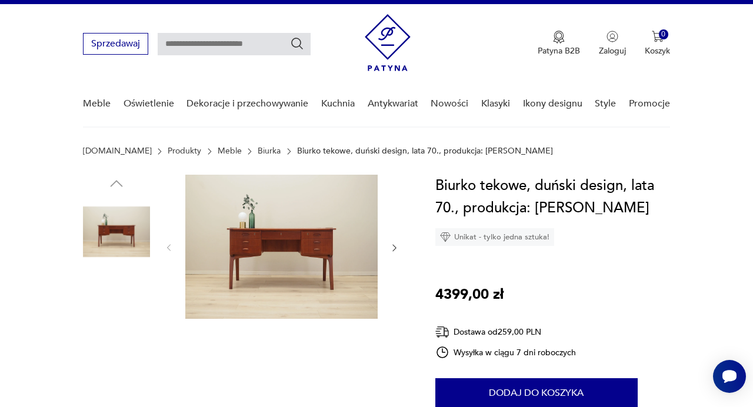
scroll to position [23, 0]
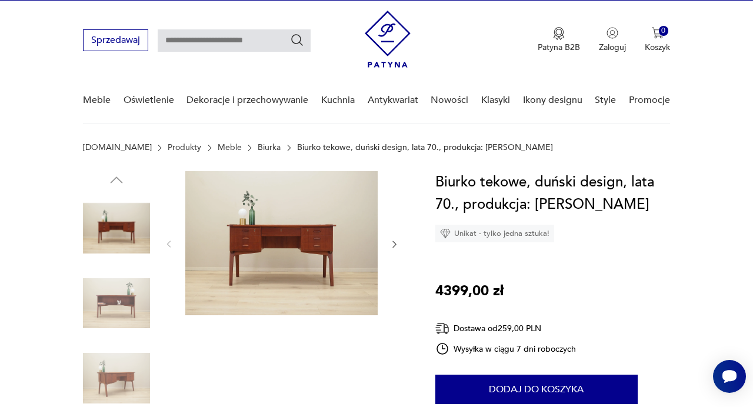
click at [358, 239] on img at bounding box center [281, 243] width 192 height 144
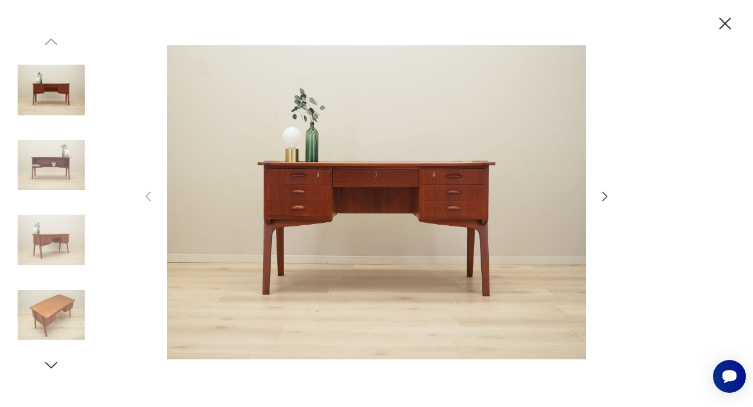
click at [607, 196] on icon "button" at bounding box center [605, 196] width 5 height 9
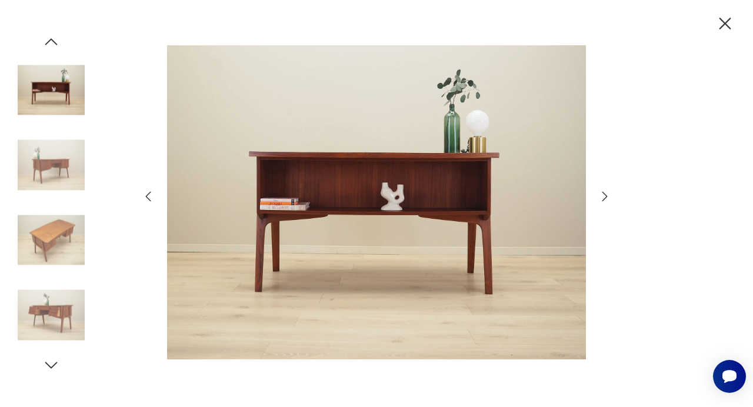
click at [607, 196] on icon "button" at bounding box center [605, 196] width 5 height 9
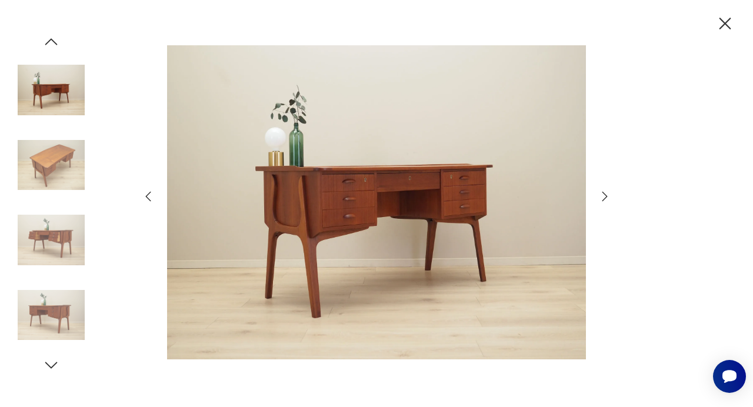
click at [607, 196] on icon "button" at bounding box center [605, 196] width 5 height 9
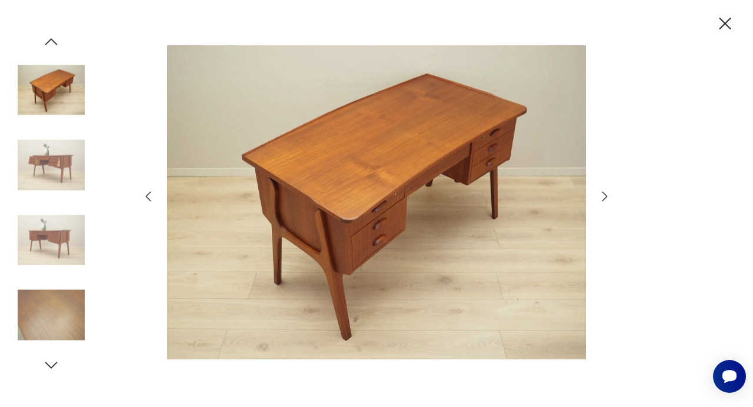
click at [607, 196] on icon "button" at bounding box center [605, 196] width 5 height 9
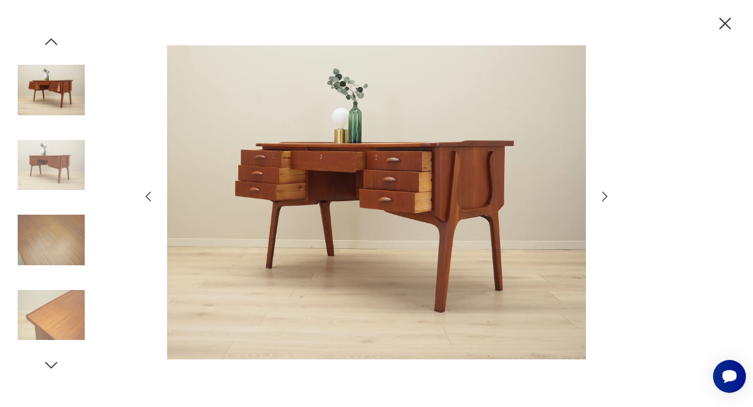
click at [607, 196] on icon "button" at bounding box center [605, 196] width 5 height 9
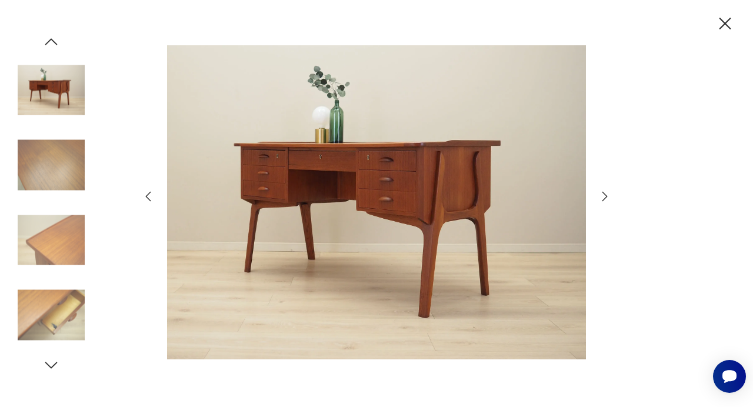
click at [607, 196] on icon "button" at bounding box center [605, 196] width 5 height 9
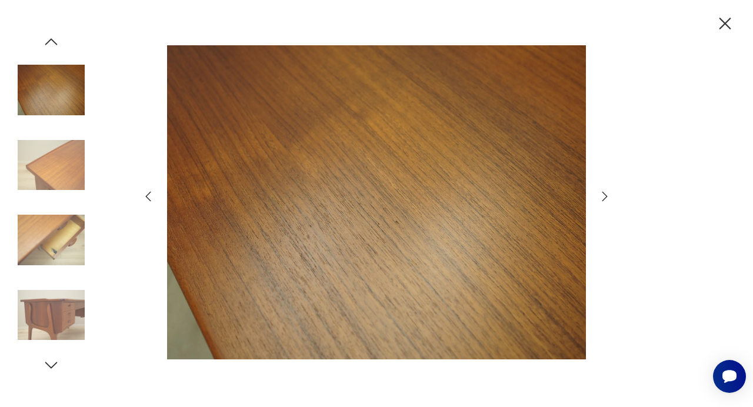
click at [607, 196] on icon "button" at bounding box center [605, 196] width 5 height 9
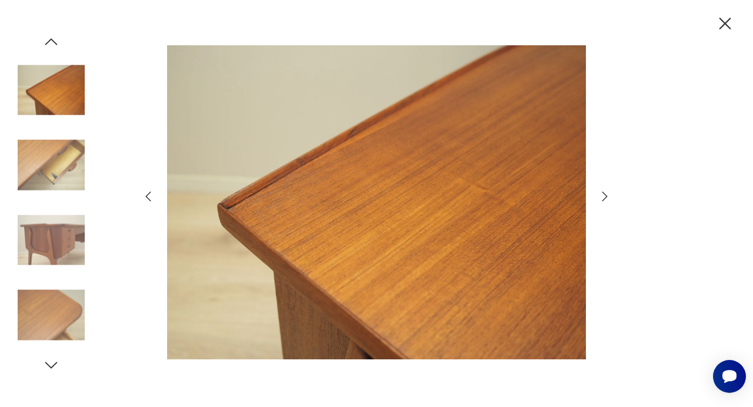
click at [51, 36] on icon "button" at bounding box center [51, 42] width 18 height 18
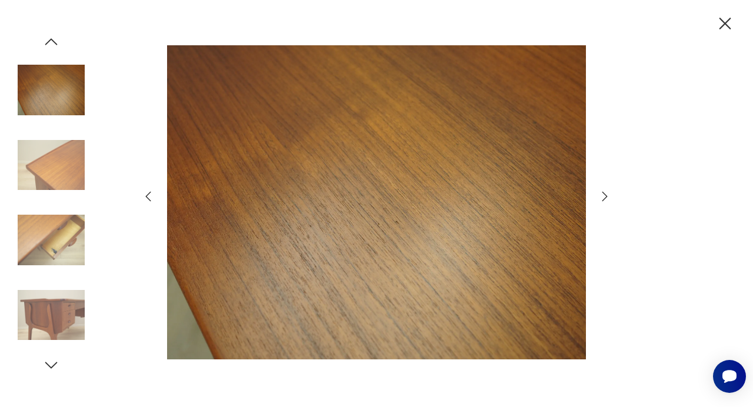
click at [55, 39] on icon "button" at bounding box center [51, 42] width 18 height 18
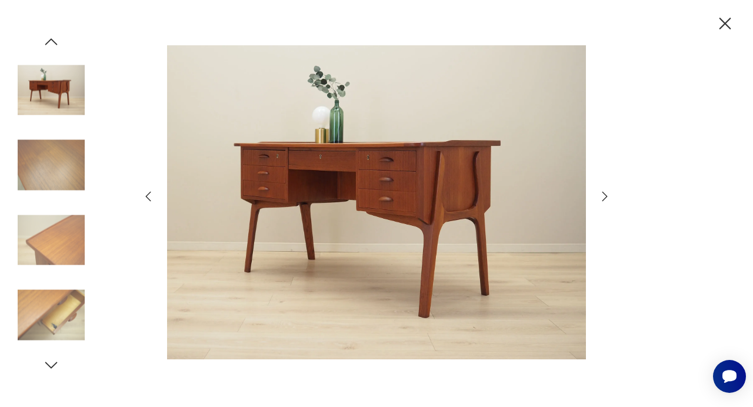
click at [55, 39] on icon "button" at bounding box center [51, 42] width 18 height 18
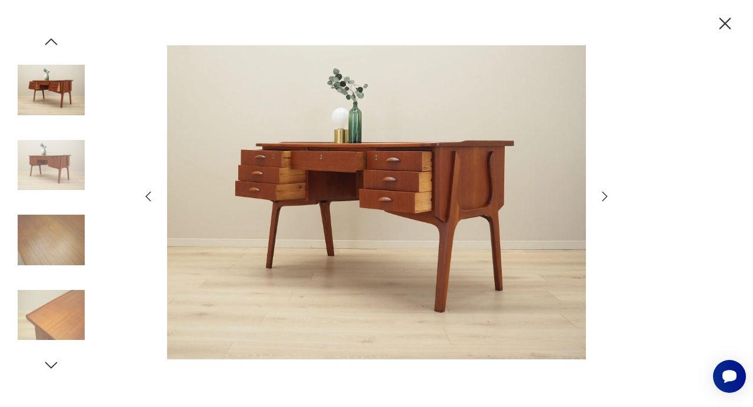
click at [50, 36] on icon "button" at bounding box center [51, 42] width 18 height 18
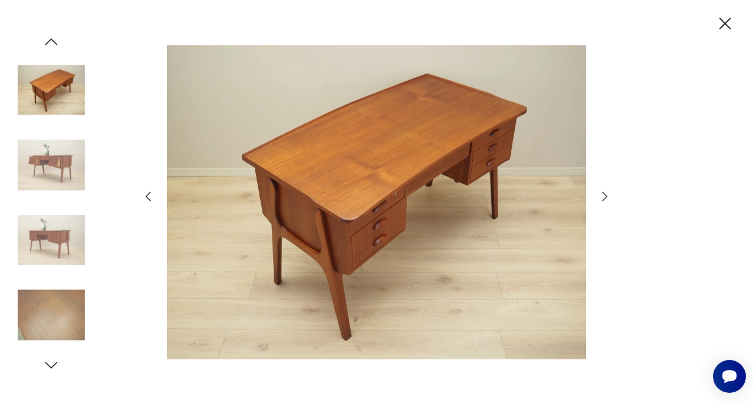
click at [50, 36] on icon "button" at bounding box center [51, 42] width 18 height 18
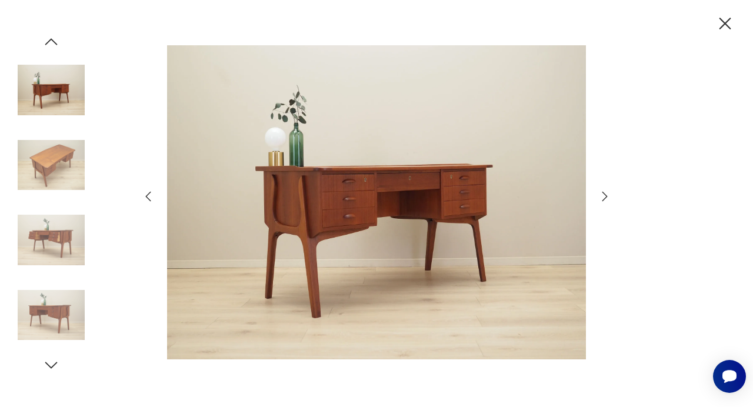
click at [605, 194] on icon "button" at bounding box center [605, 196] width 5 height 9
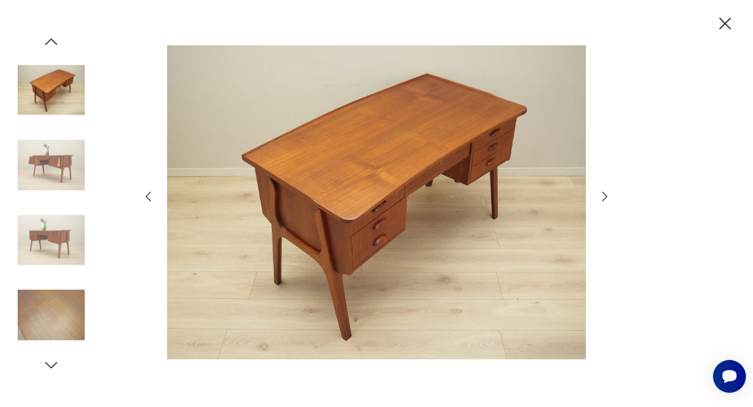
click at [605, 194] on icon "button" at bounding box center [605, 196] width 5 height 9
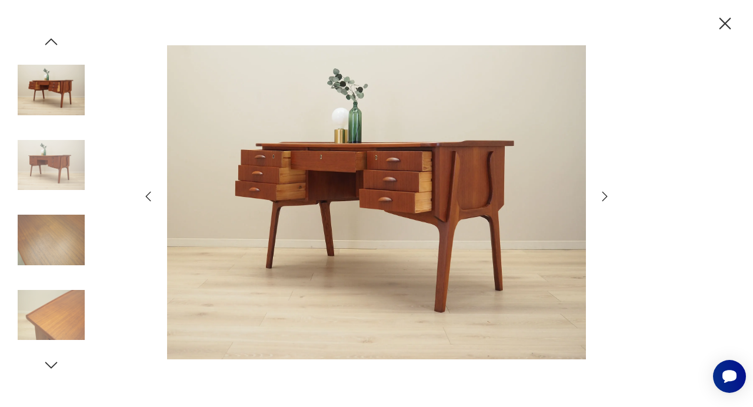
click at [729, 21] on icon "button" at bounding box center [725, 24] width 21 height 21
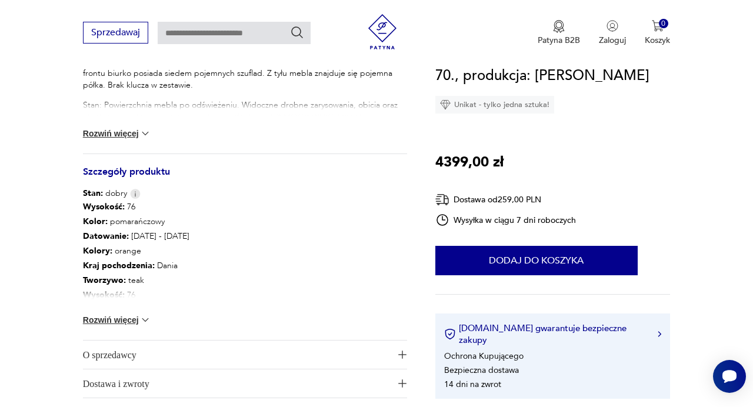
scroll to position [557, 0]
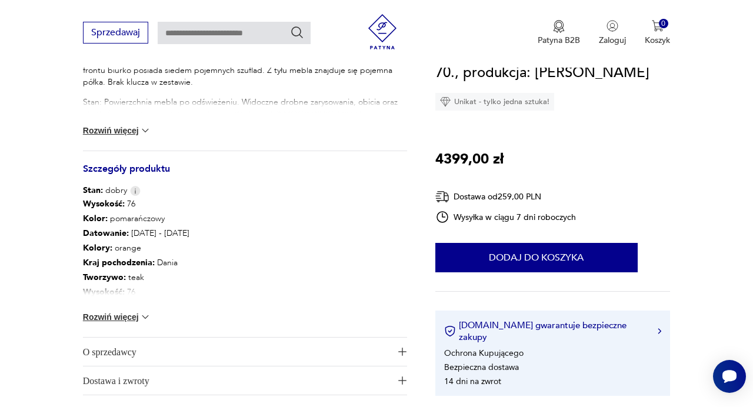
click at [132, 322] on button "Rozwiń więcej" at bounding box center [117, 317] width 68 height 12
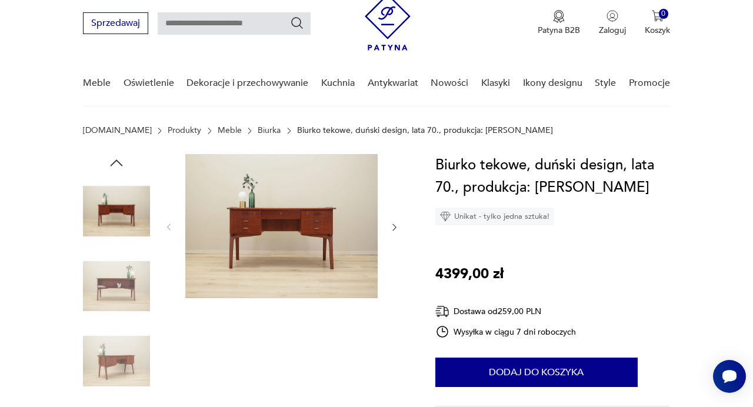
scroll to position [39, 0]
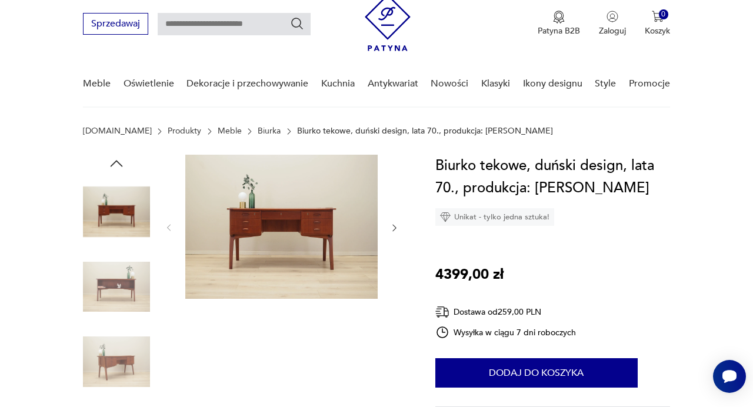
click at [118, 278] on img at bounding box center [116, 287] width 67 height 67
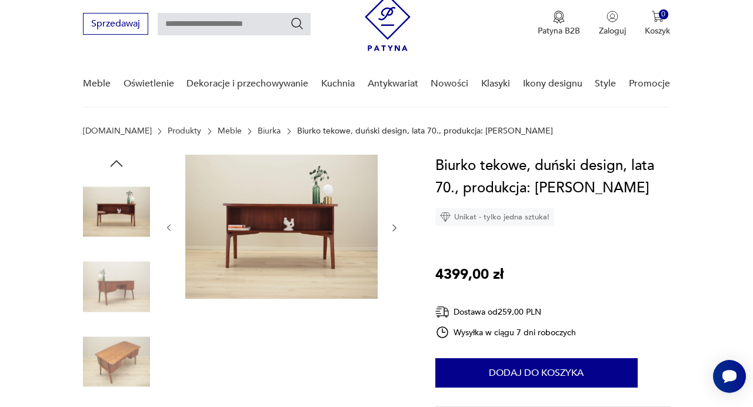
click at [122, 287] on img at bounding box center [116, 287] width 67 height 67
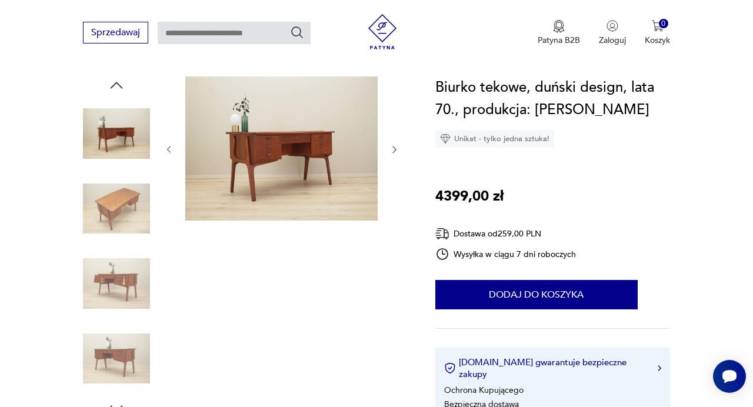
scroll to position [122, 0]
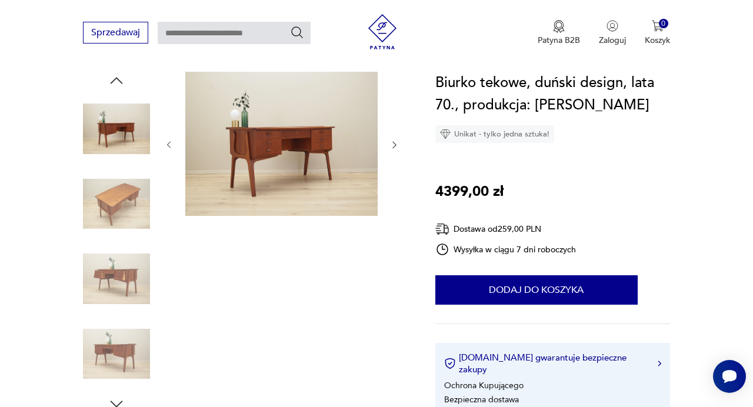
click at [118, 187] on img at bounding box center [116, 204] width 67 height 67
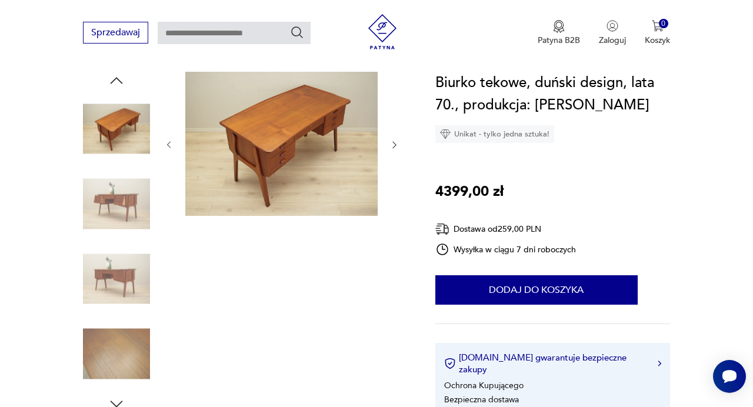
click at [140, 290] on img at bounding box center [116, 278] width 67 height 67
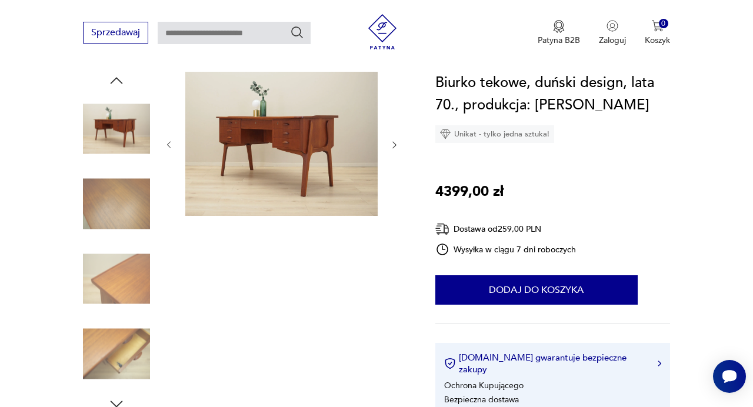
click at [140, 290] on img at bounding box center [116, 278] width 67 height 67
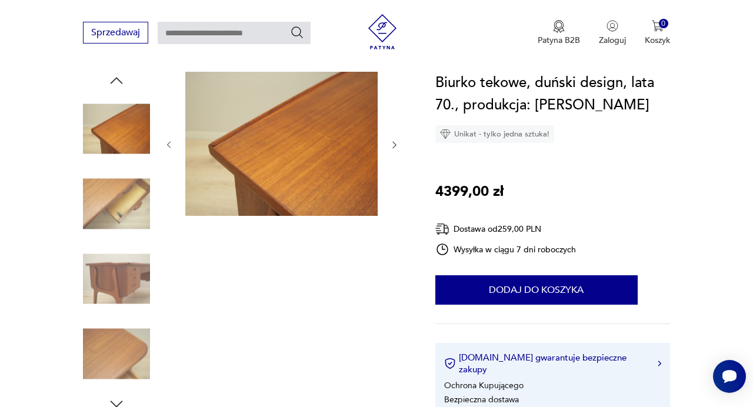
click at [129, 324] on img at bounding box center [116, 354] width 67 height 67
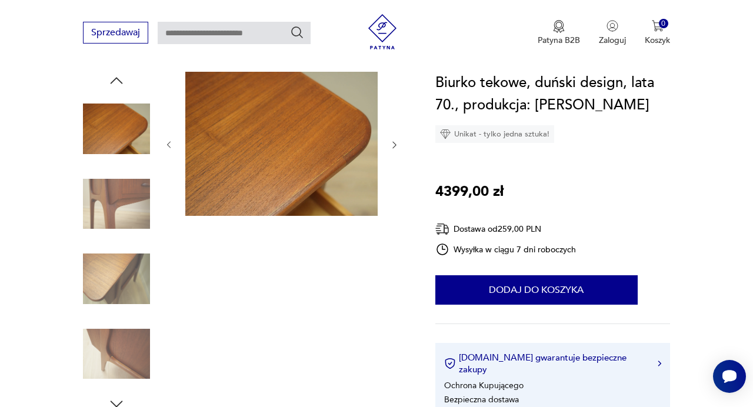
click at [120, 275] on img at bounding box center [116, 278] width 67 height 67
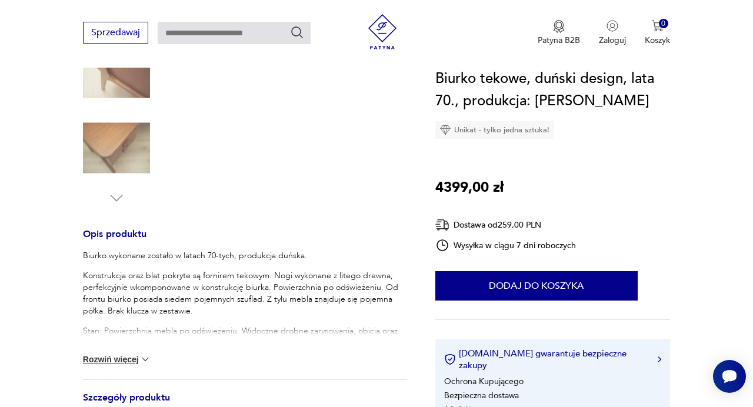
scroll to position [512, 0]
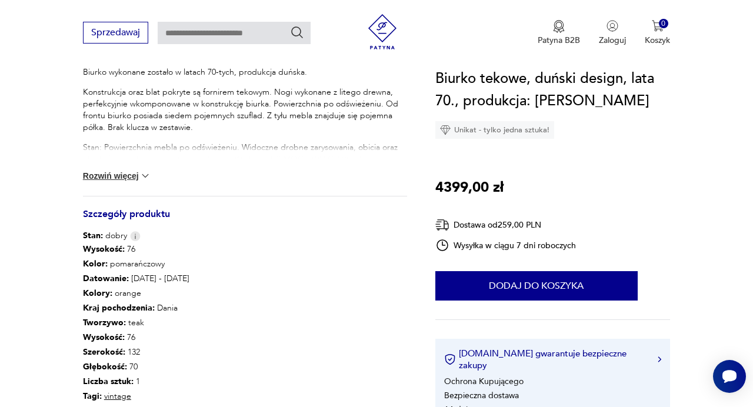
click at [142, 177] on img at bounding box center [146, 176] width 12 height 12
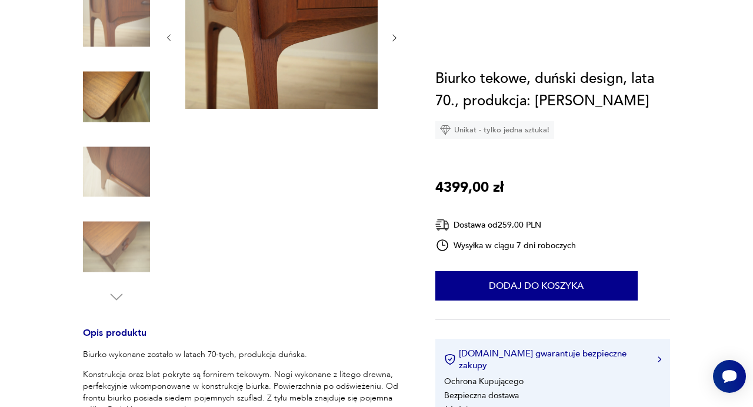
scroll to position [0, 0]
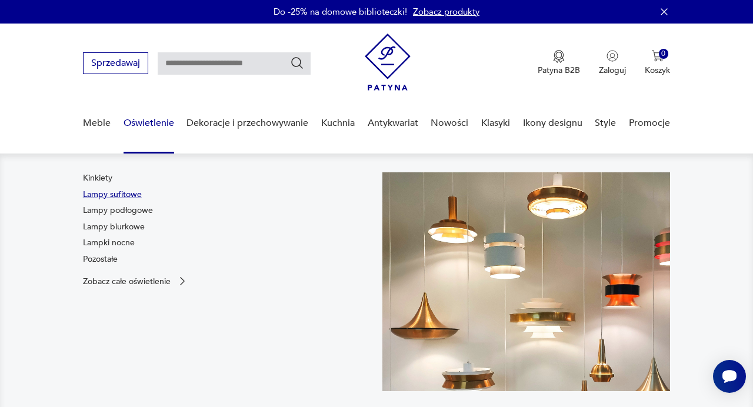
click at [122, 194] on link "Lampy sufitowe" at bounding box center [112, 195] width 59 height 12
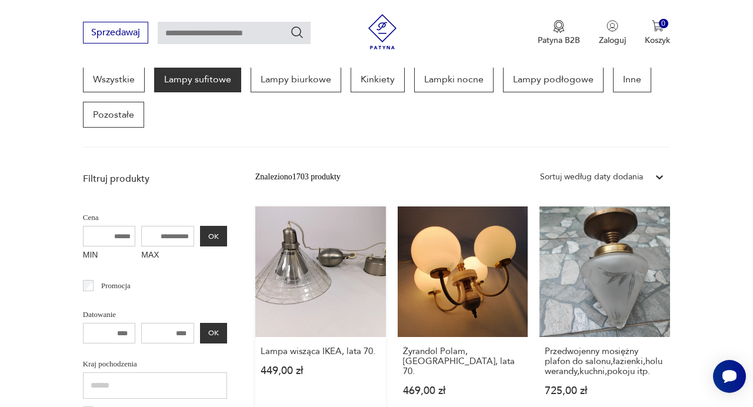
scroll to position [321, 0]
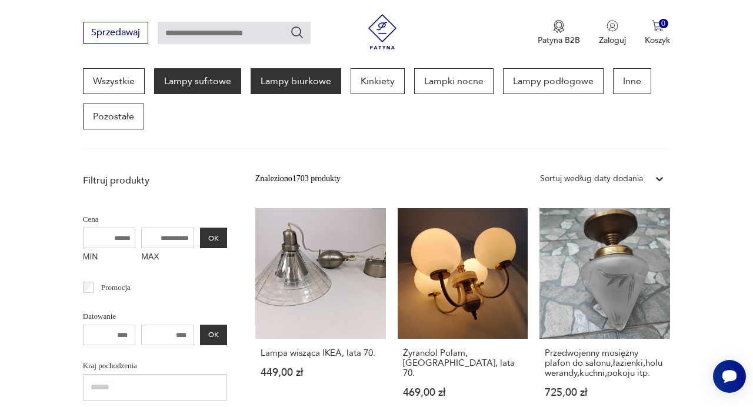
click at [278, 88] on p "Lampy biurkowe" at bounding box center [296, 81] width 91 height 26
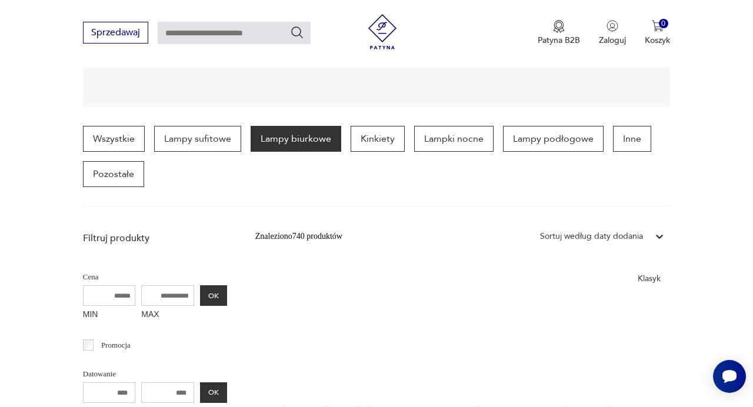
scroll to position [183, 0]
